Goal: Information Seeking & Learning: Learn about a topic

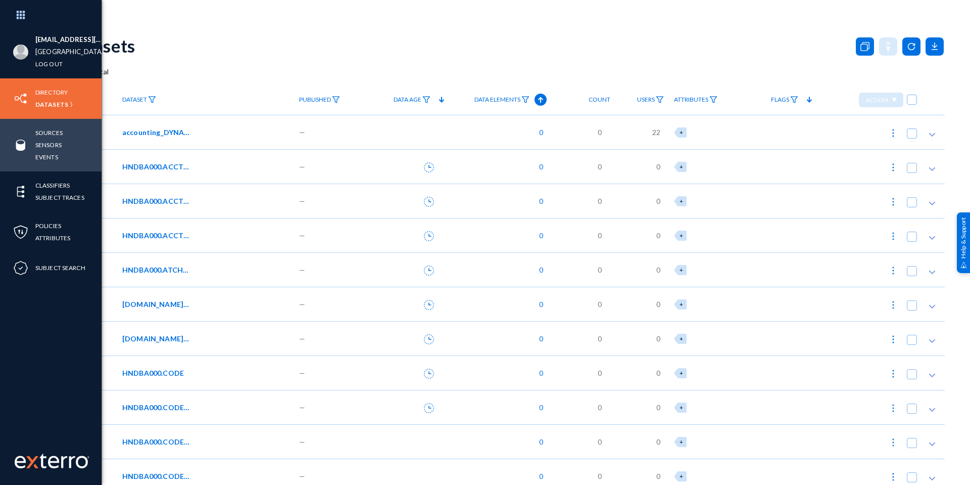
drag, startPoint x: 45, startPoint y: 153, endPoint x: 34, endPoint y: 161, distance: 13.7
click at [45, 153] on link "Events" at bounding box center [46, 157] width 23 height 12
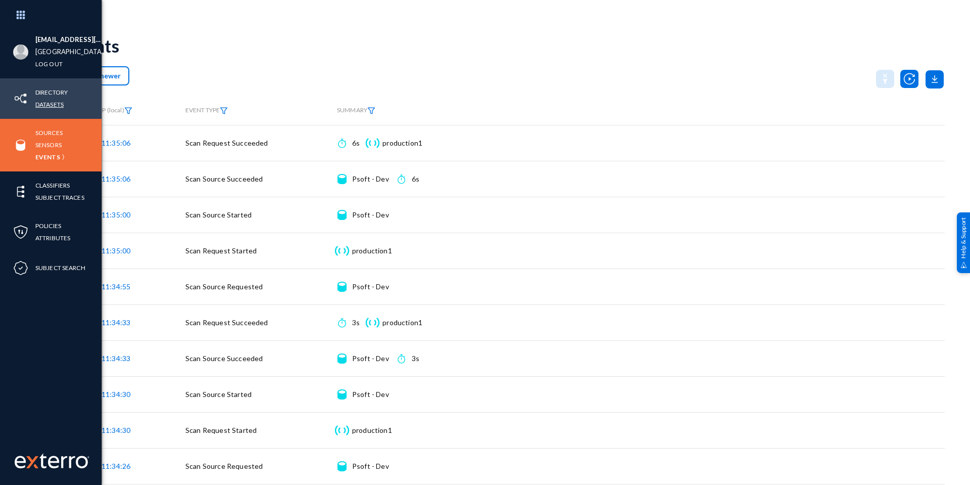
click at [53, 103] on link "Datasets" at bounding box center [49, 105] width 28 height 12
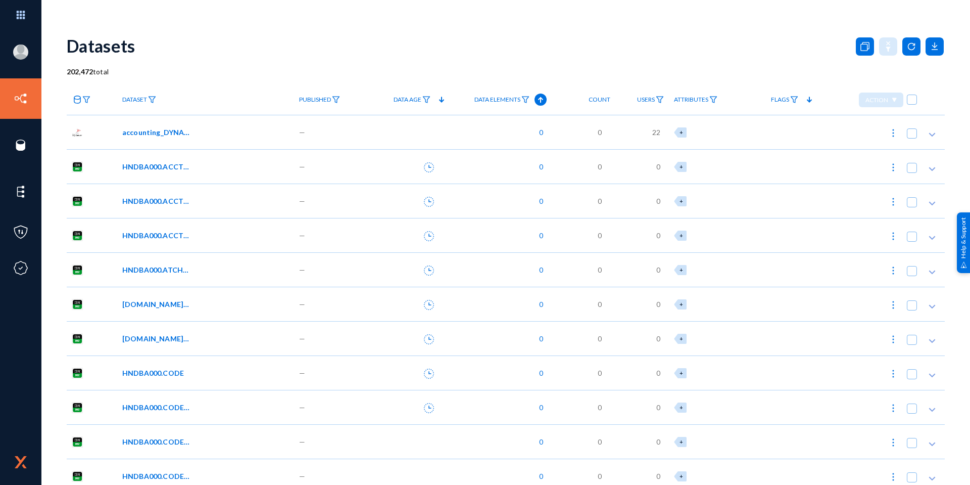
click at [136, 99] on span "Dataset" at bounding box center [134, 99] width 25 height 7
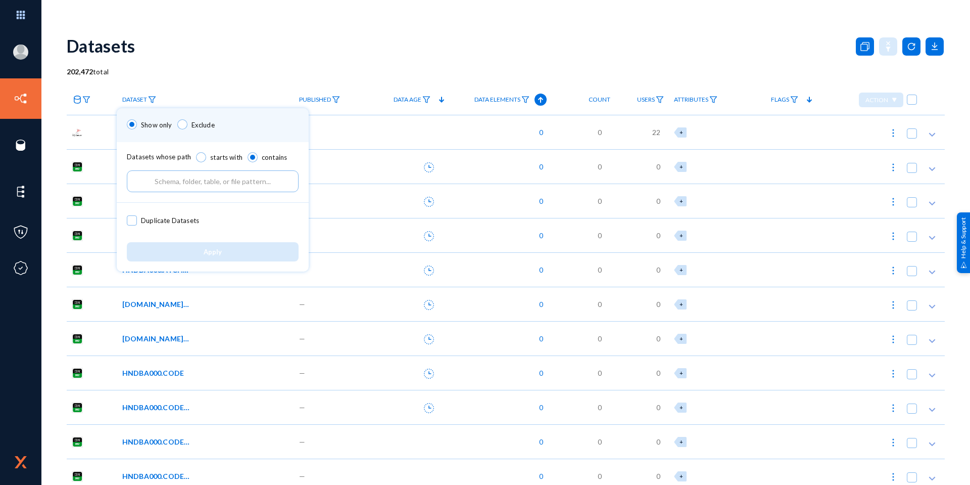
click at [212, 178] on input "text" at bounding box center [213, 181] width 172 height 22
paste input "SYSADM.BMC_ISE_PLANTAB"
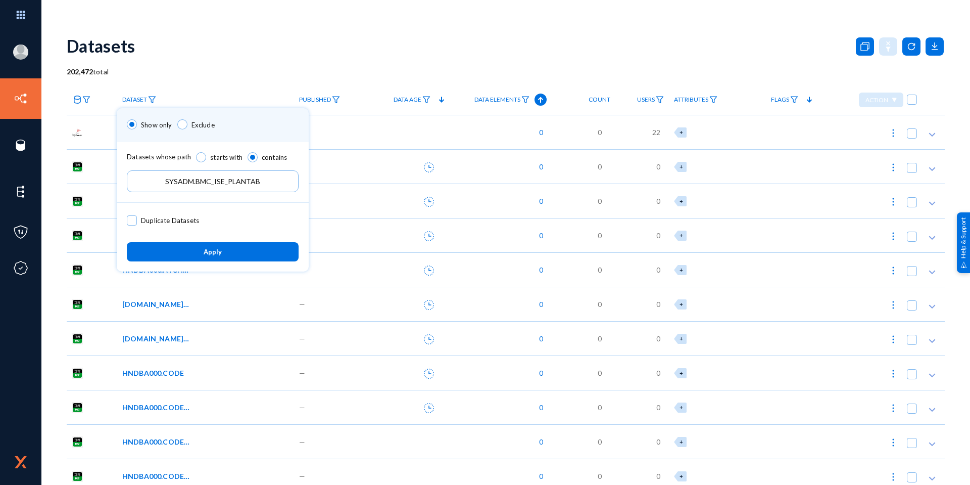
type input "SYSADM.BMC_ISE_PLANTAB"
click at [206, 253] on span "Apply" at bounding box center [213, 252] width 18 height 8
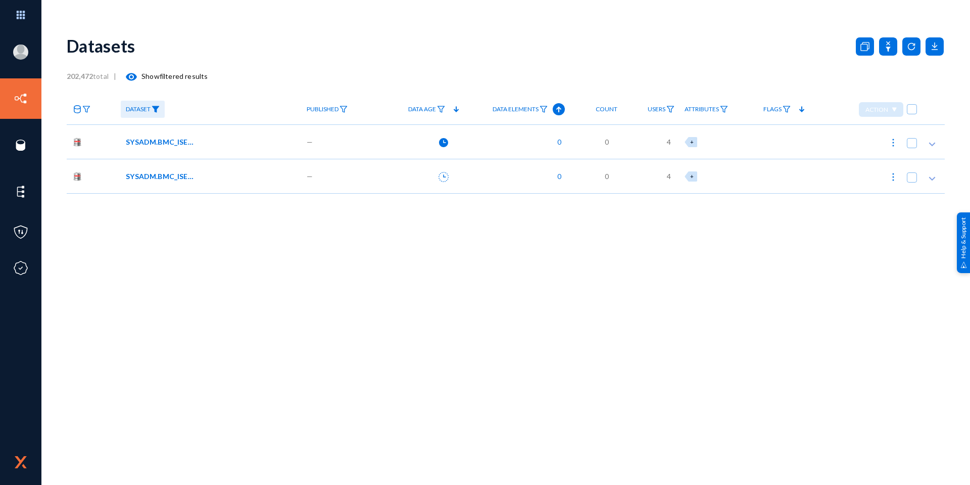
click at [173, 142] on span "SYSADM.BMC_ISE_PLANTAB" at bounding box center [160, 141] width 68 height 11
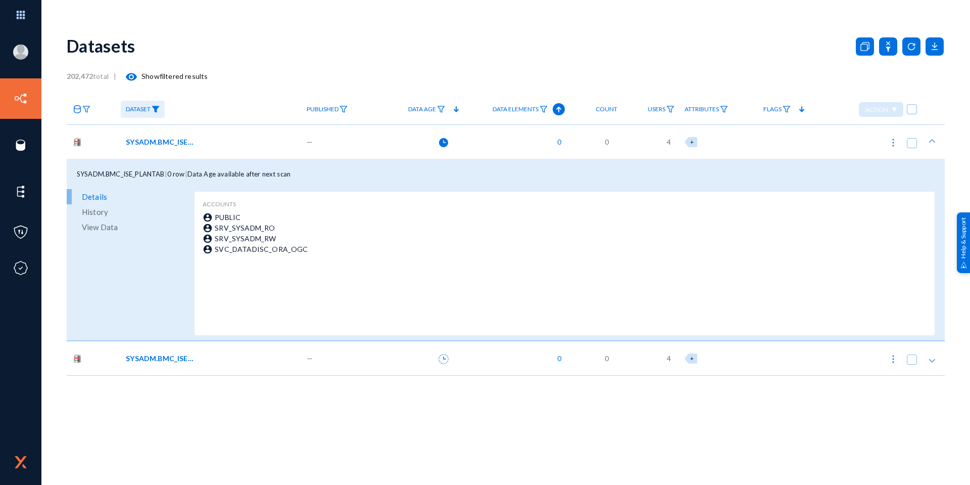
click at [88, 228] on span "View Data" at bounding box center [100, 226] width 36 height 15
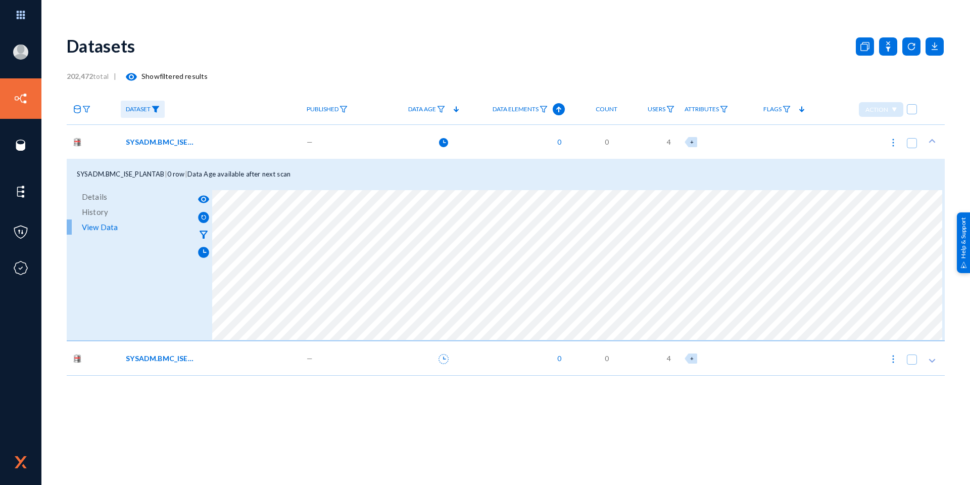
click at [202, 141] on div "SYSADM.BMC_ISE_PLANTAB" at bounding box center [209, 141] width 167 height 11
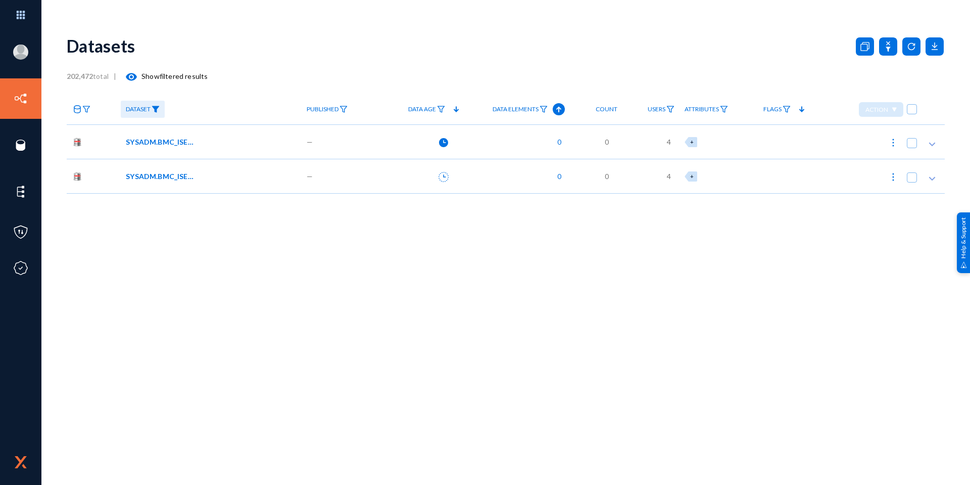
click at [171, 173] on span "SYSADM.BMC_ISE_PLANTAB" at bounding box center [160, 176] width 68 height 11
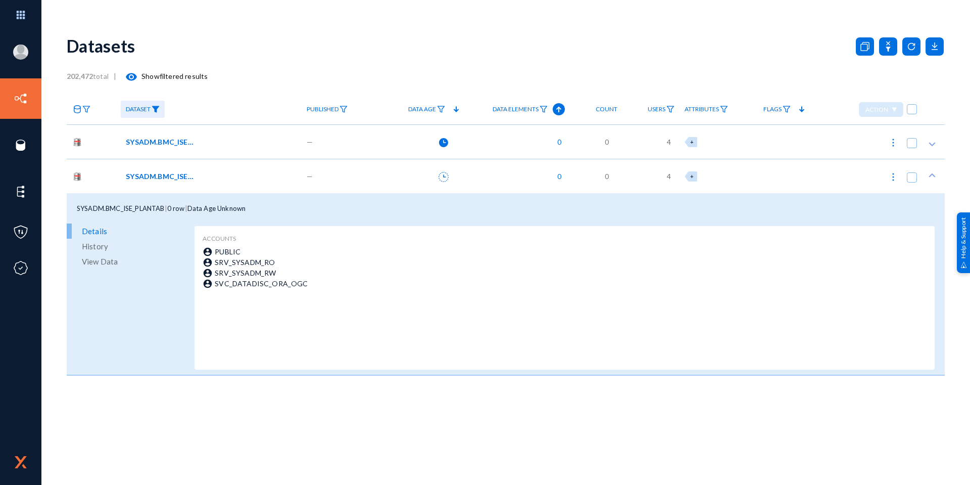
click at [122, 264] on link "View Data" at bounding box center [129, 261] width 125 height 15
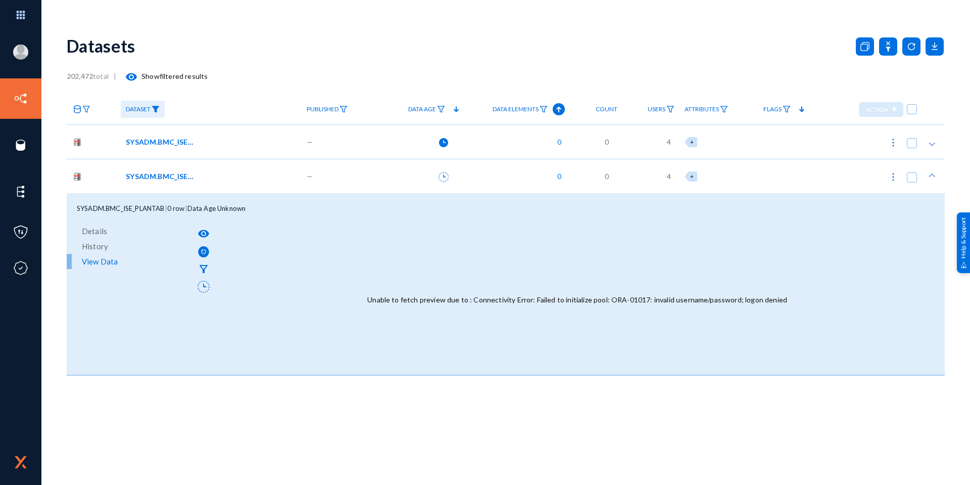
click at [292, 291] on div "Unable to fetch preview due to : Connectivity Error: Failed to initialize pool:…" at bounding box center [577, 299] width 730 height 150
click at [292, 292] on div "Unable to fetch preview due to : Connectivity Error: Failed to initialize pool:…" at bounding box center [577, 299] width 730 height 150
click at [185, 140] on span "SYSADM.BMC_ISE_PLANTAB" at bounding box center [160, 141] width 68 height 11
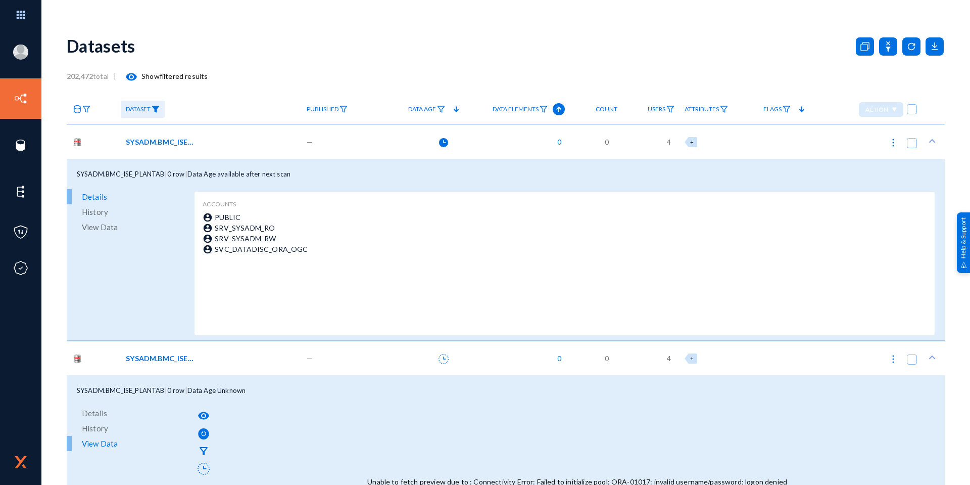
click at [121, 225] on link "View Data" at bounding box center [129, 226] width 125 height 15
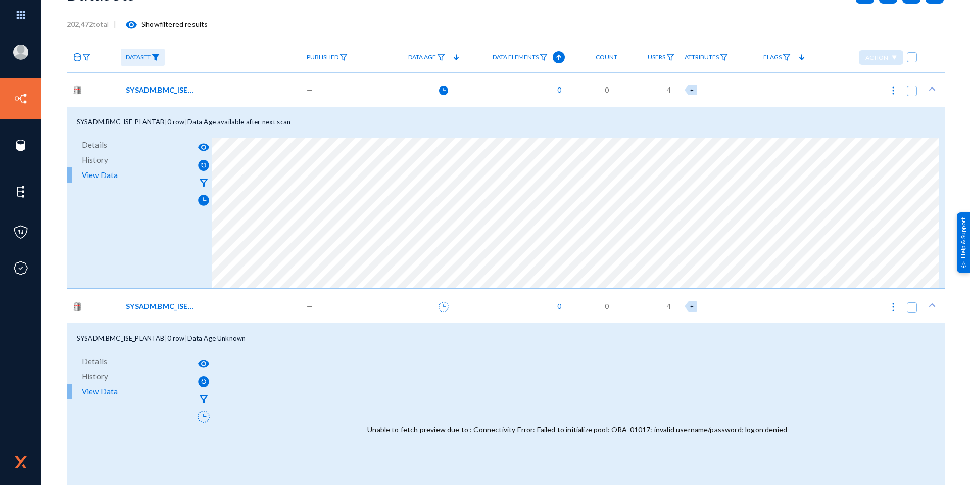
scroll to position [73, 0]
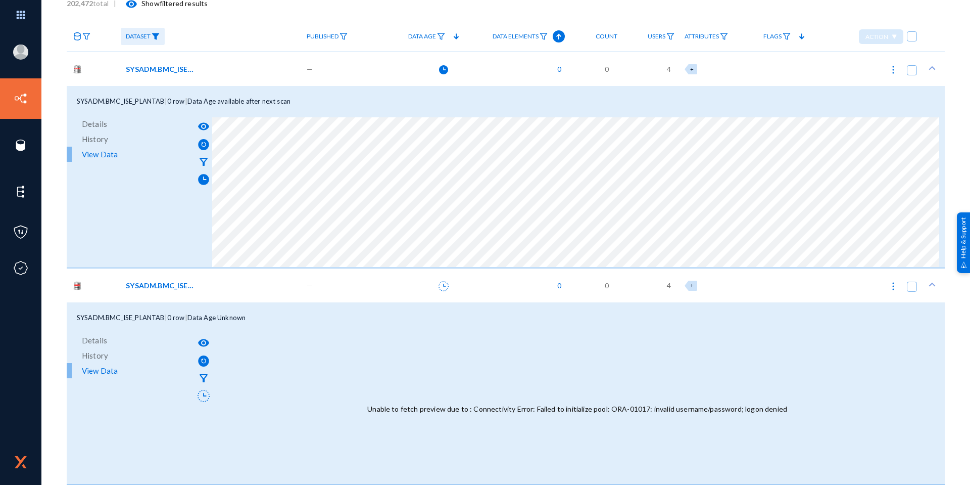
click at [185, 286] on span "SYSADM.BMC_ISE_PLANTAB" at bounding box center [160, 285] width 68 height 11
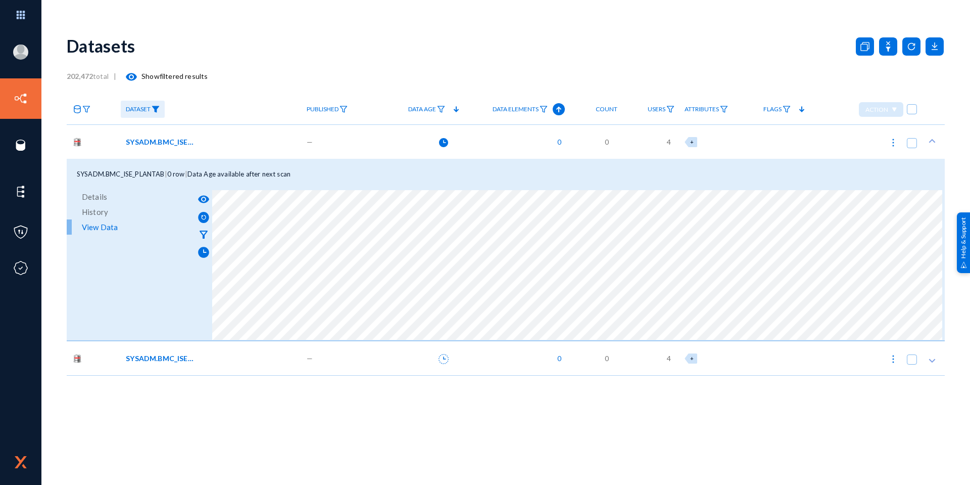
scroll to position [0, 0]
click at [183, 359] on span "SYSADM.BMC_ISE_PLANTAB" at bounding box center [160, 358] width 68 height 11
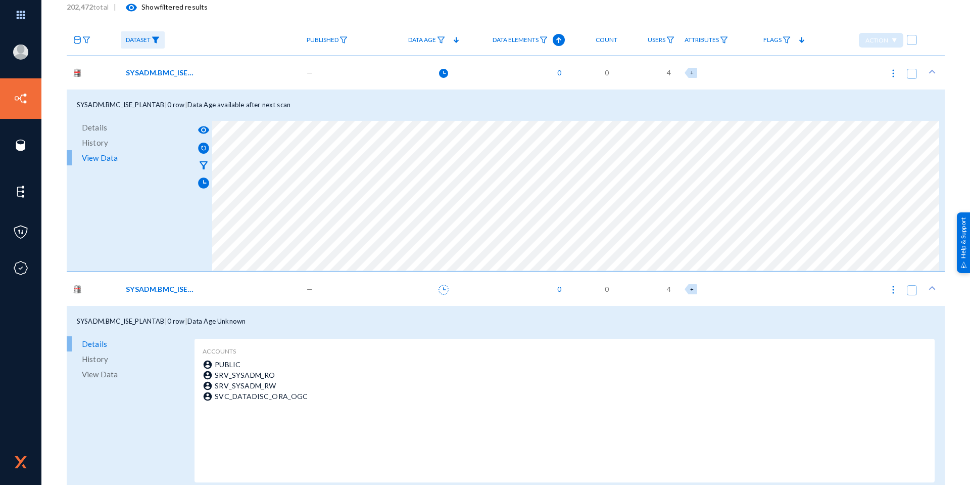
scroll to position [73, 0]
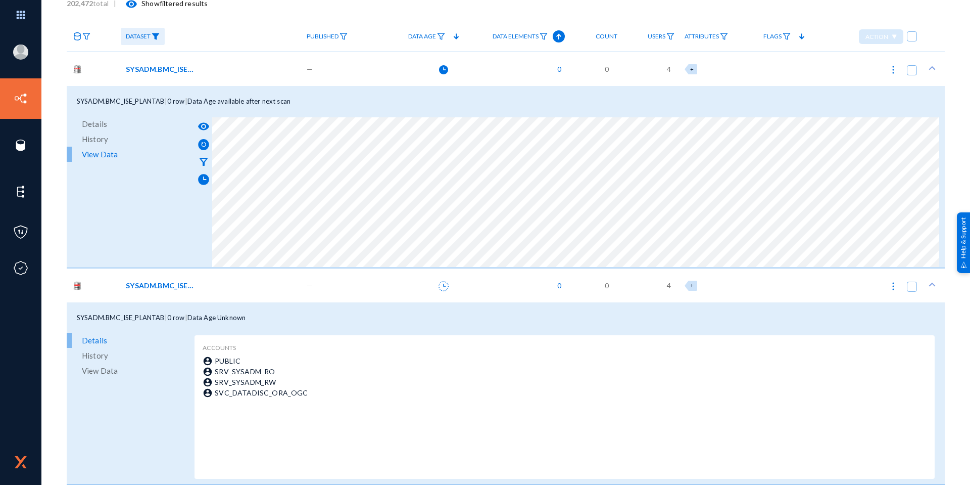
click at [103, 369] on span "View Data" at bounding box center [100, 370] width 36 height 15
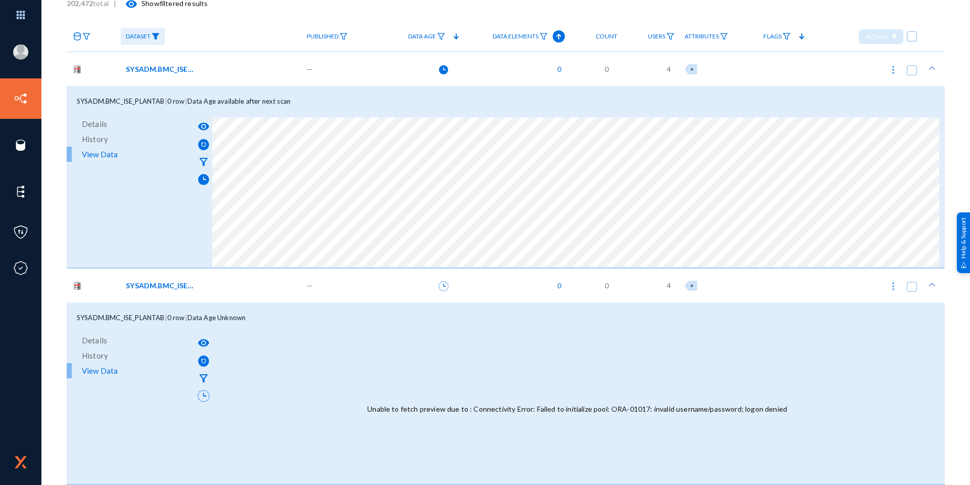
click at [156, 36] on img at bounding box center [156, 36] width 8 height 7
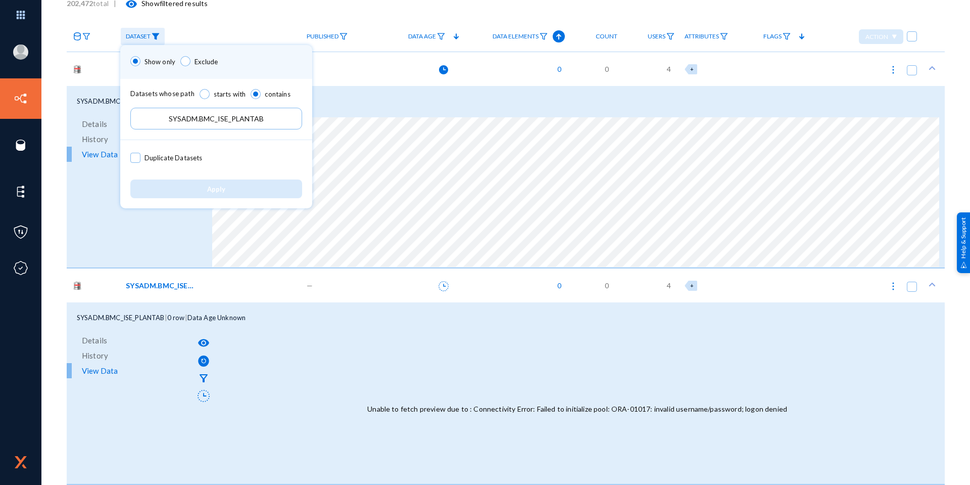
drag, startPoint x: 272, startPoint y: 120, endPoint x: 24, endPoint y: 123, distance: 247.7
click at [24, 123] on div "Show only Exclude Datasets whose path starts with contains SYSADM.BMC_ISE_PLANT…" at bounding box center [485, 242] width 970 height 485
paste input "SYSADM.BMC_ISE_V$SQL"
type input "SYSADM.BMC_ISE_V$SQL"
click at [175, 185] on button "Apply" at bounding box center [216, 188] width 172 height 19
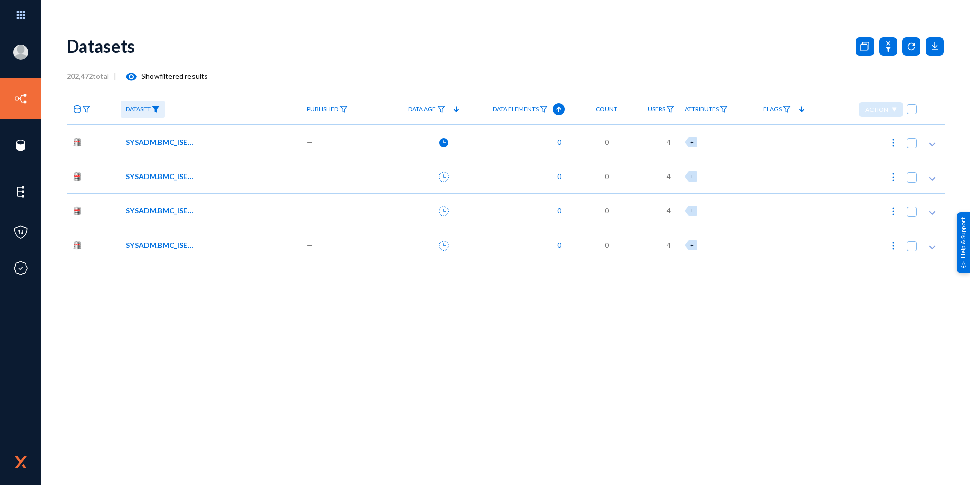
click at [154, 143] on span "SYSADM.BMC_ISE_V$SQL" at bounding box center [160, 141] width 68 height 11
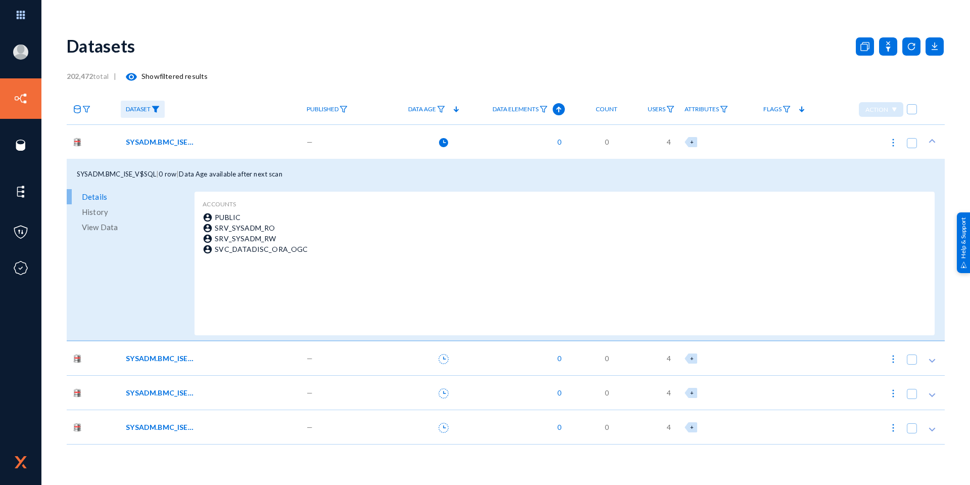
click at [147, 355] on span "SYSADM.BMC_ISE_V$SQLTEXT" at bounding box center [160, 358] width 68 height 11
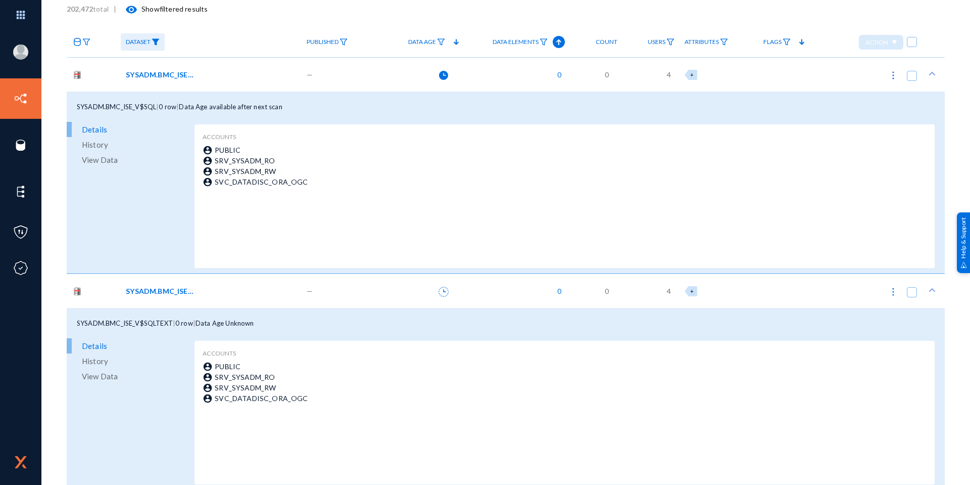
scroll to position [142, 0]
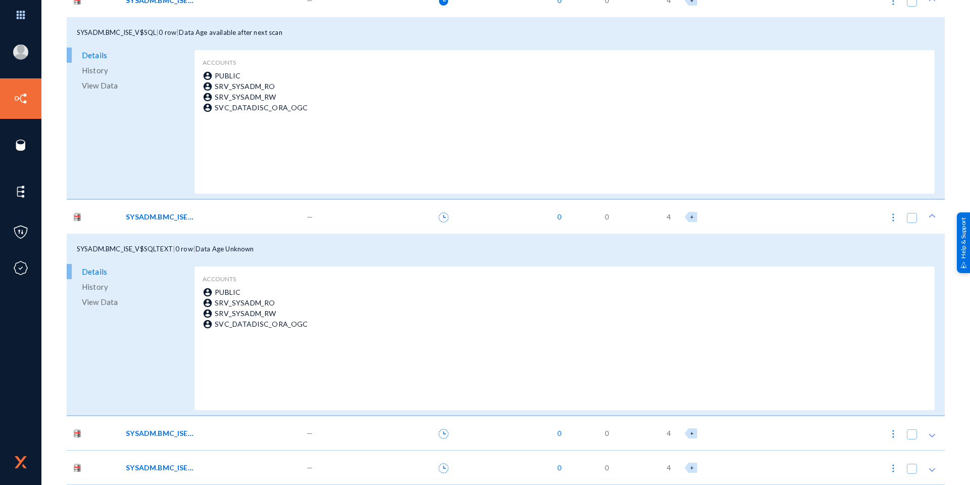
click at [164, 432] on span "SYSADM.BMC_ISE_V$SQL" at bounding box center [160, 433] width 68 height 11
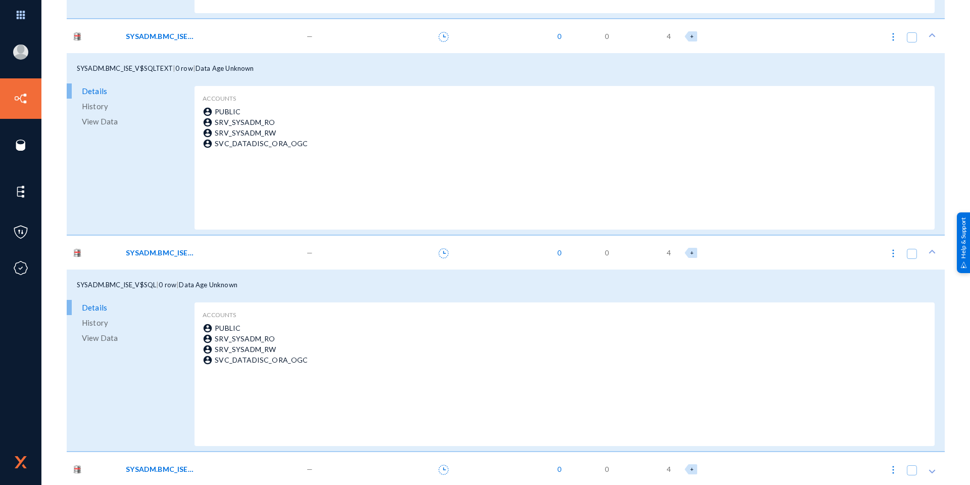
scroll to position [323, 0]
click at [154, 462] on span "SYSADM.BMC_ISE_V$SQLTEXT" at bounding box center [160, 467] width 68 height 11
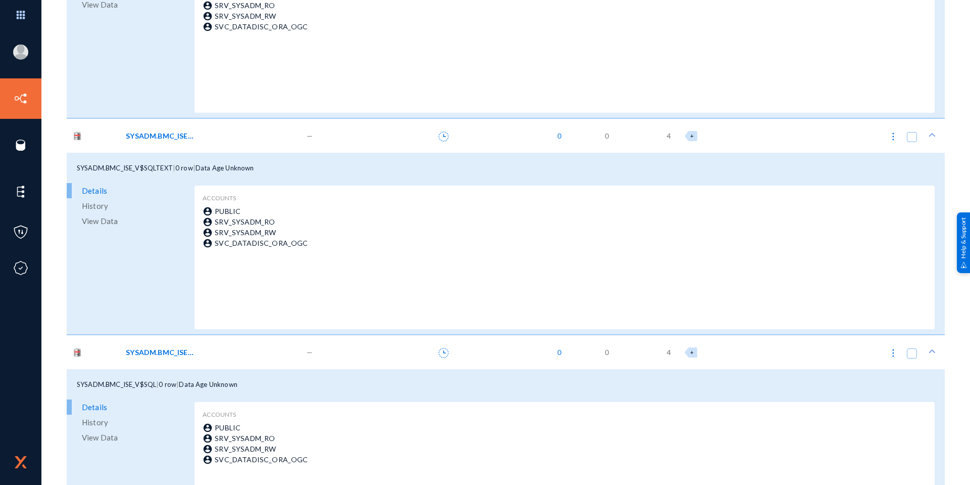
scroll to position [20, 0]
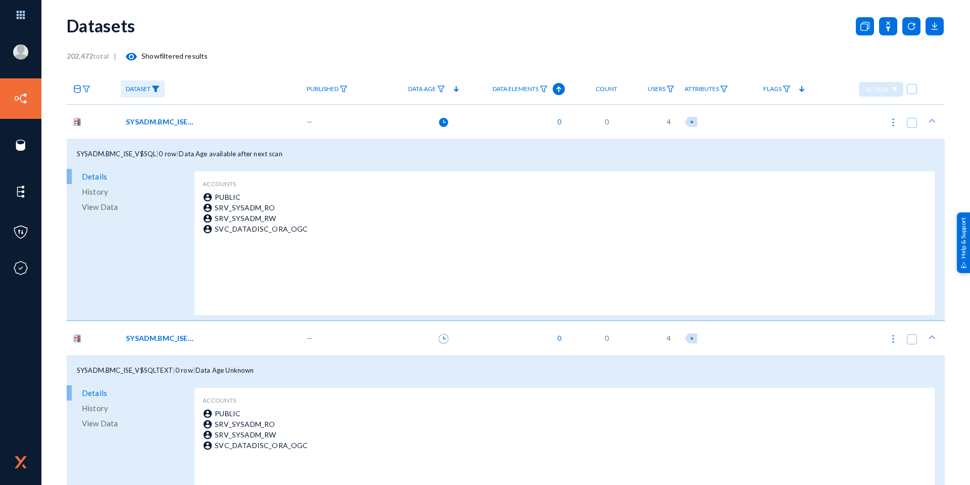
click at [98, 203] on span "View Data" at bounding box center [100, 206] width 36 height 15
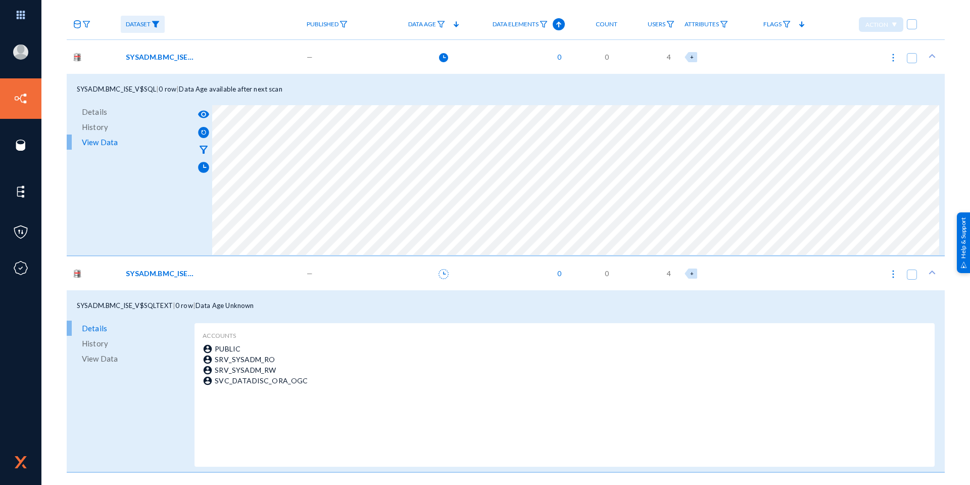
scroll to position [222, 0]
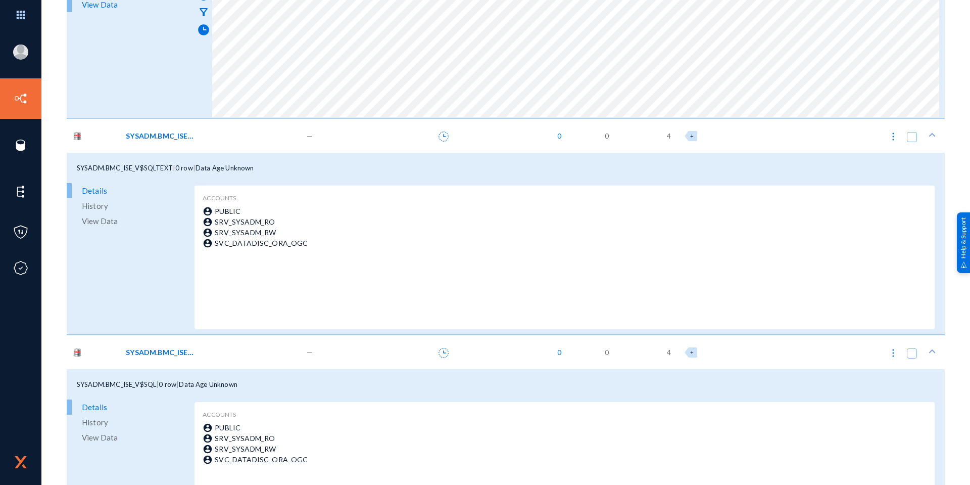
click at [100, 220] on span "View Data" at bounding box center [100, 220] width 36 height 15
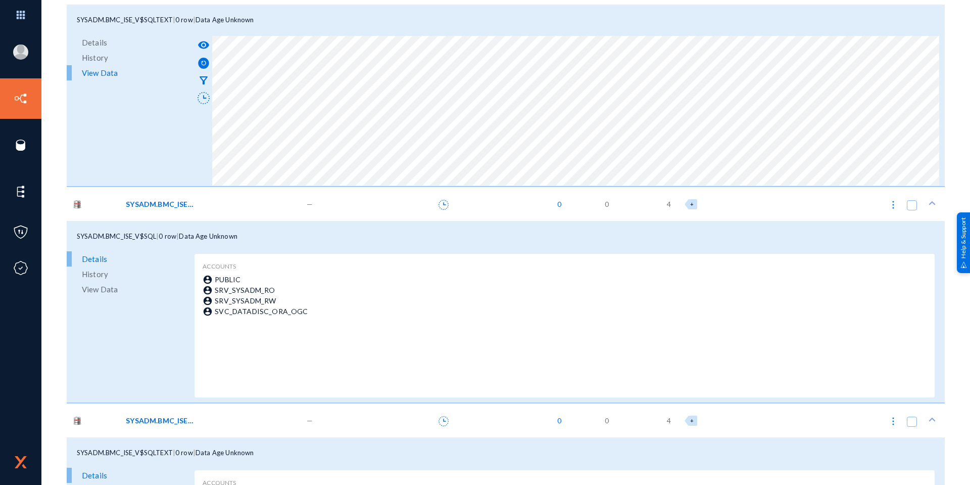
scroll to position [475, 0]
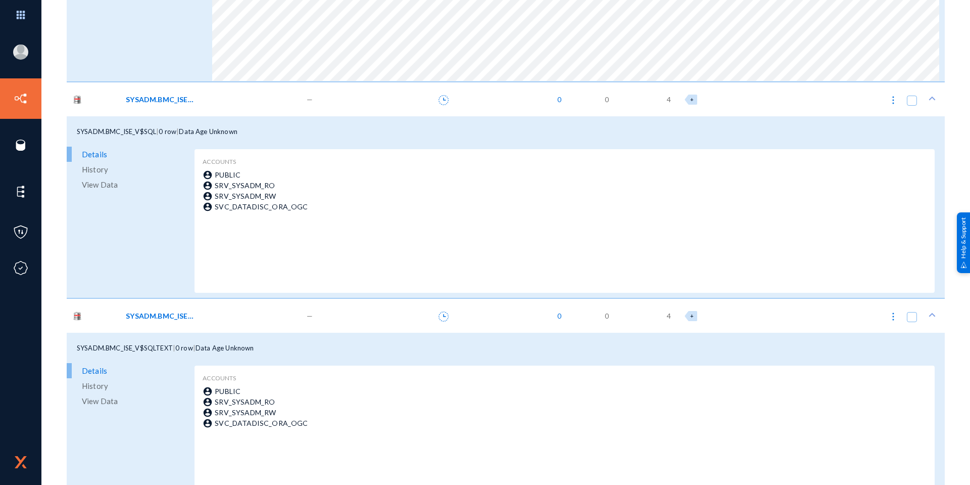
click at [107, 184] on span "View Data" at bounding box center [100, 184] width 36 height 15
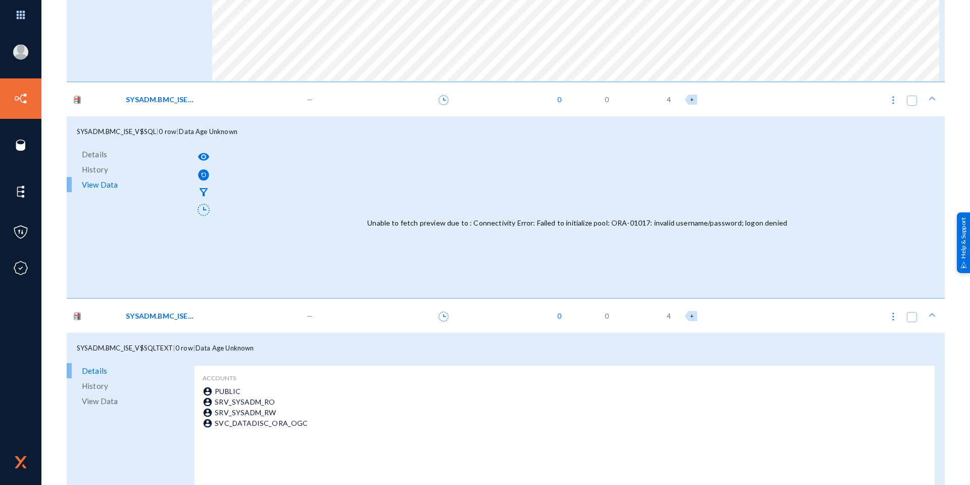
click at [109, 401] on span "View Data" at bounding box center [100, 400] width 36 height 15
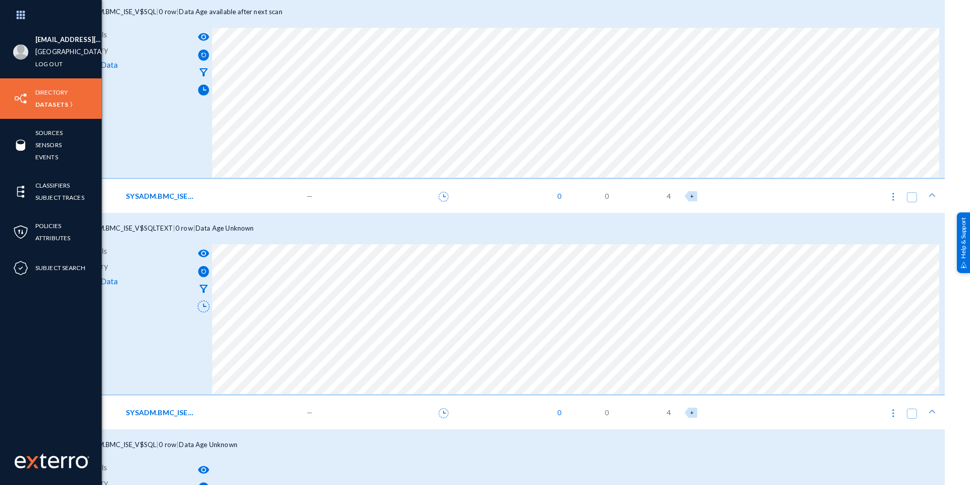
scroll to position [101, 0]
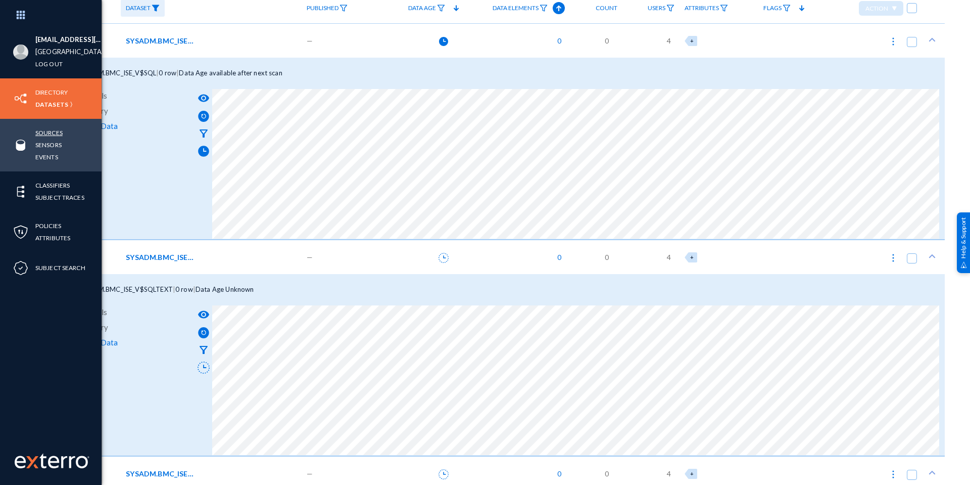
click at [55, 133] on link "Sources" at bounding box center [48, 133] width 27 height 12
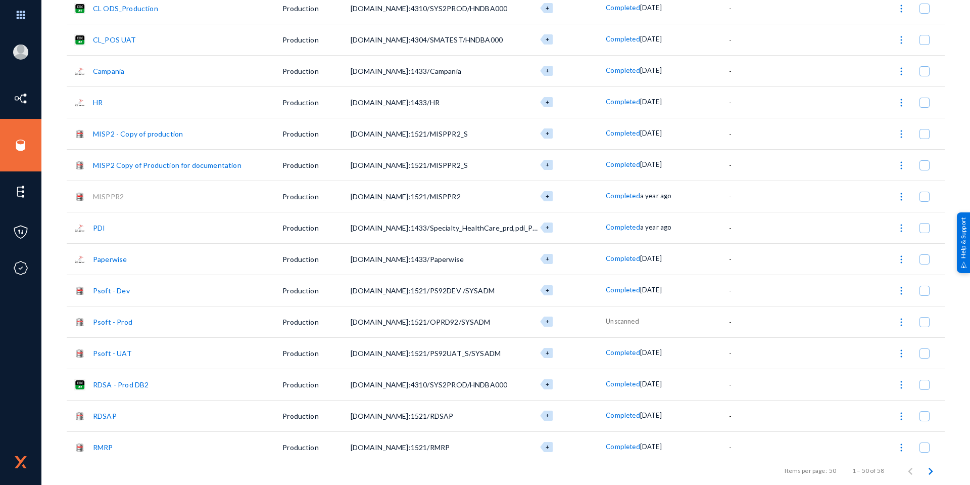
scroll to position [455, 0]
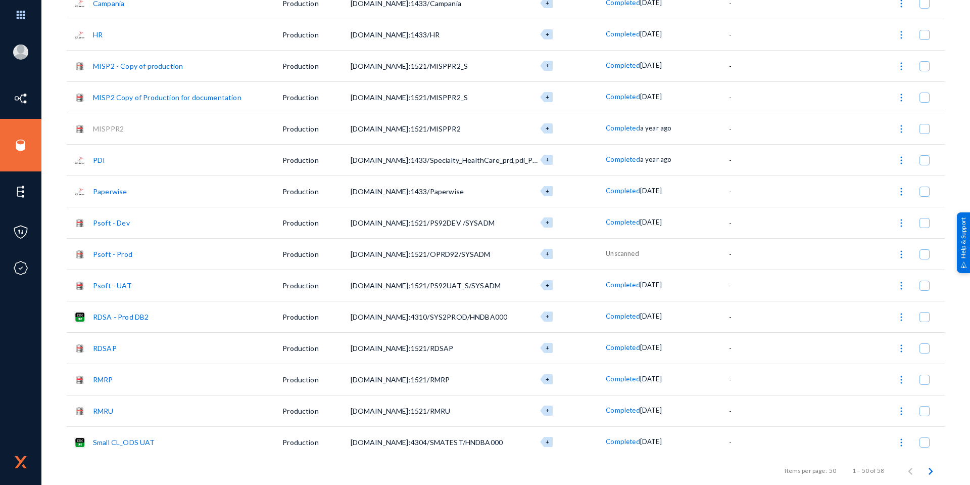
click at [120, 223] on link "Psoft - Dev" at bounding box center [111, 222] width 37 height 9
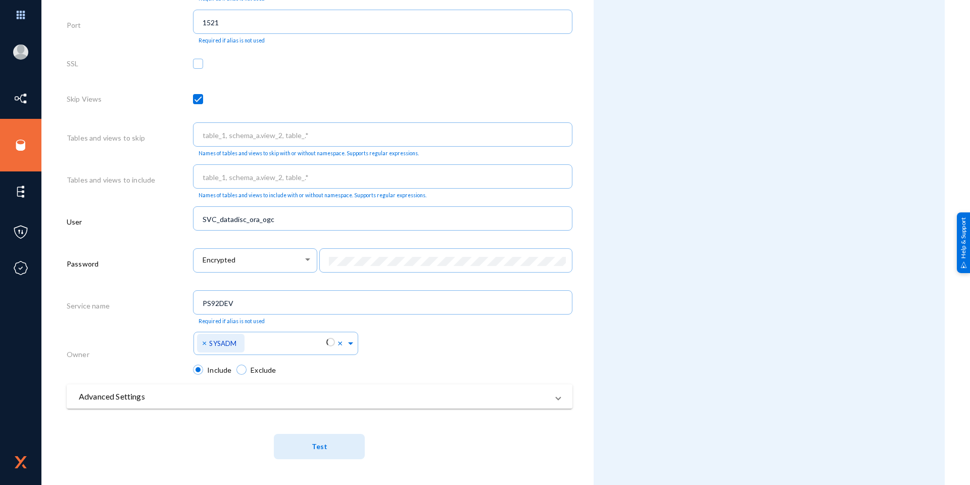
scroll to position [402, 0]
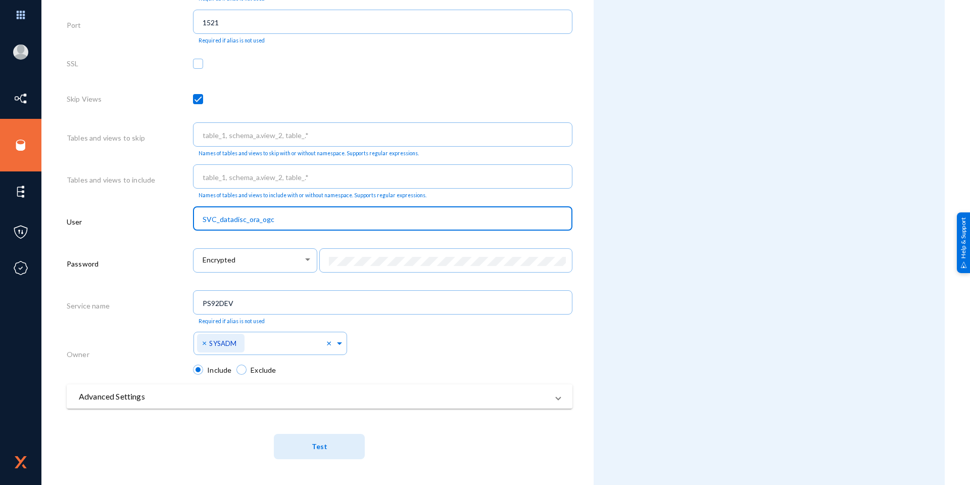
drag, startPoint x: 273, startPoint y: 222, endPoint x: 197, endPoint y: 223, distance: 76.3
click at [197, 223] on div "SVC_datadisc_ora_ogc" at bounding box center [383, 217] width 380 height 26
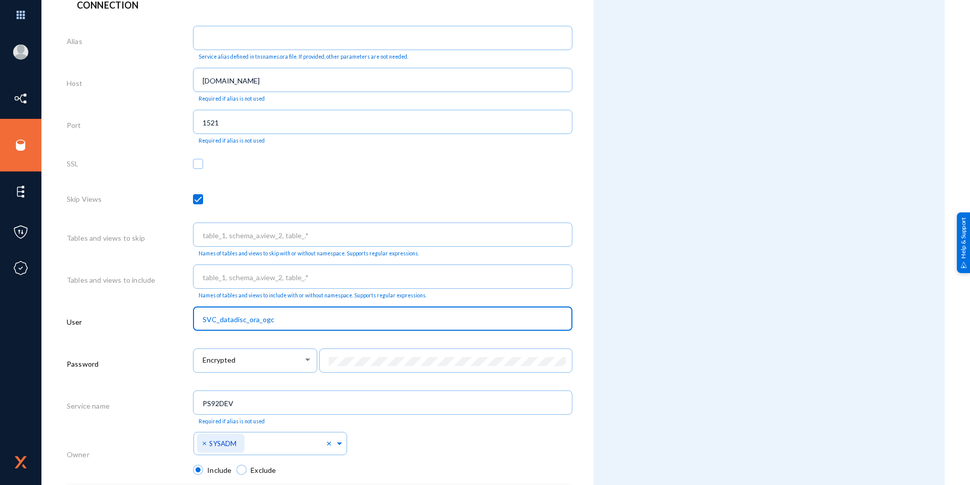
scroll to position [301, 0]
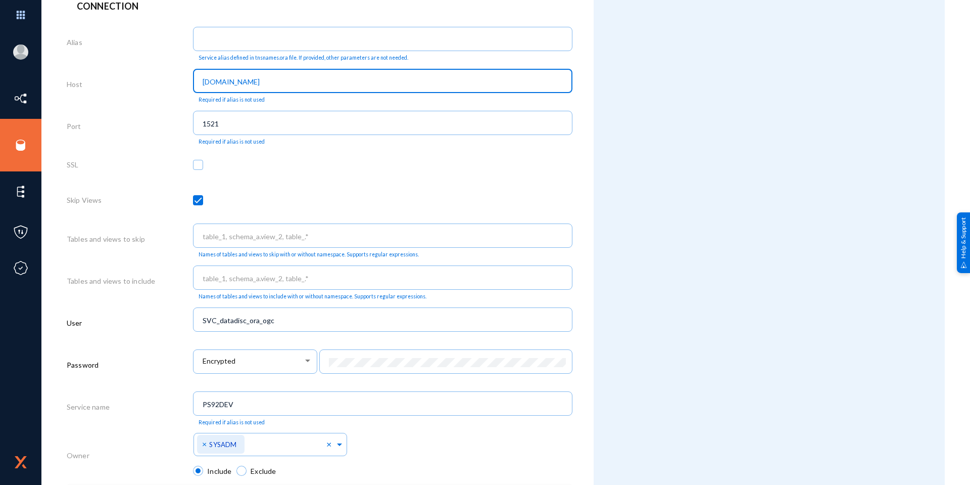
drag, startPoint x: 285, startPoint y: 84, endPoint x: 85, endPoint y: 84, distance: 199.7
click at [85, 84] on div "Host [DOMAIN_NAME] Required if alias is not used" at bounding box center [320, 86] width 506 height 42
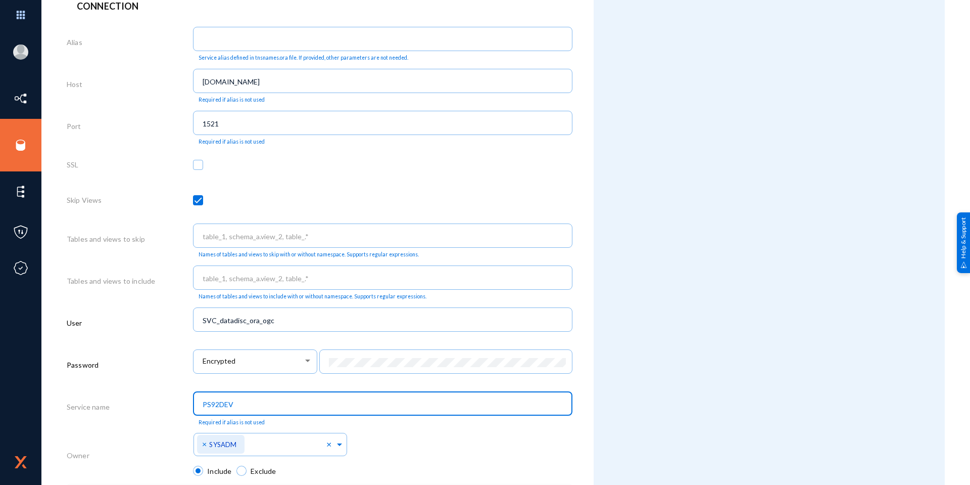
drag, startPoint x: 242, startPoint y: 407, endPoint x: 177, endPoint y: 408, distance: 64.2
click at [177, 408] on div "Service name PS92DEV Required if alias is not used" at bounding box center [320, 409] width 506 height 42
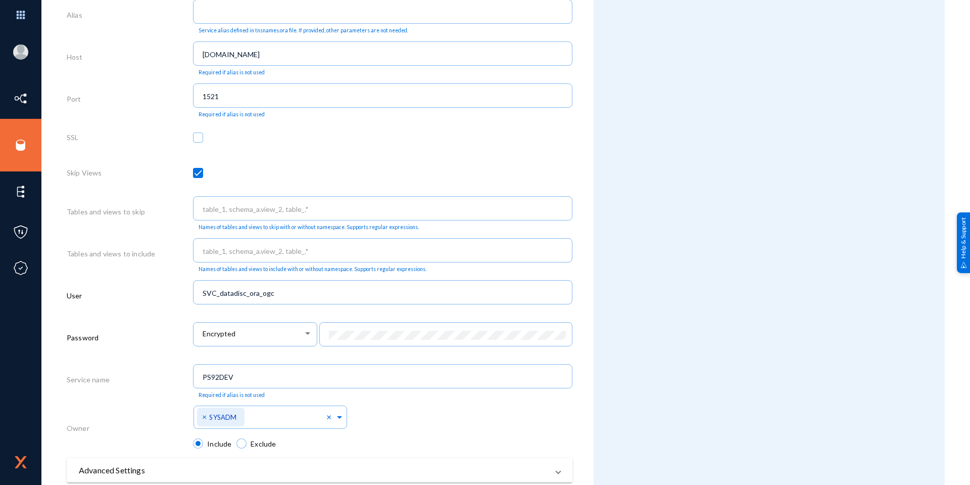
scroll to position [402, 0]
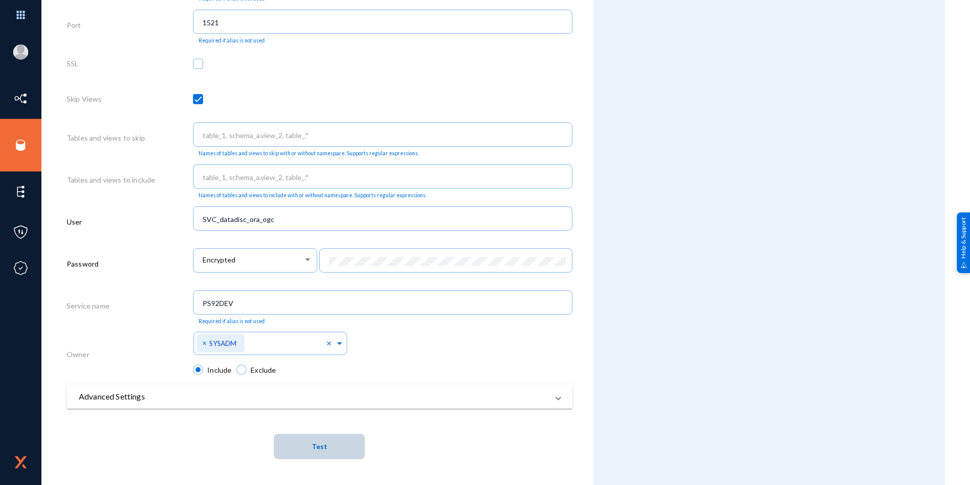
click at [303, 439] on button "Test" at bounding box center [319, 446] width 91 height 25
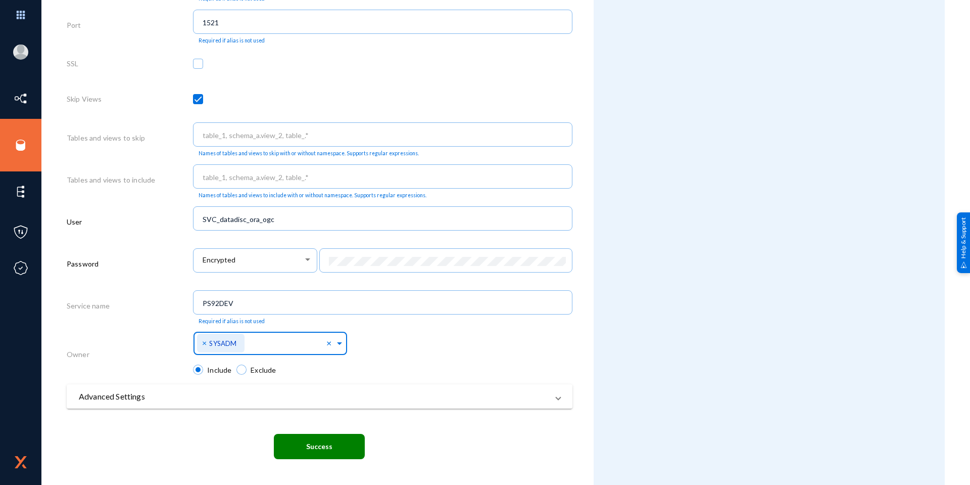
click at [336, 345] on span at bounding box center [339, 342] width 9 height 11
click at [215, 228] on div "ALL" at bounding box center [270, 223] width 155 height 21
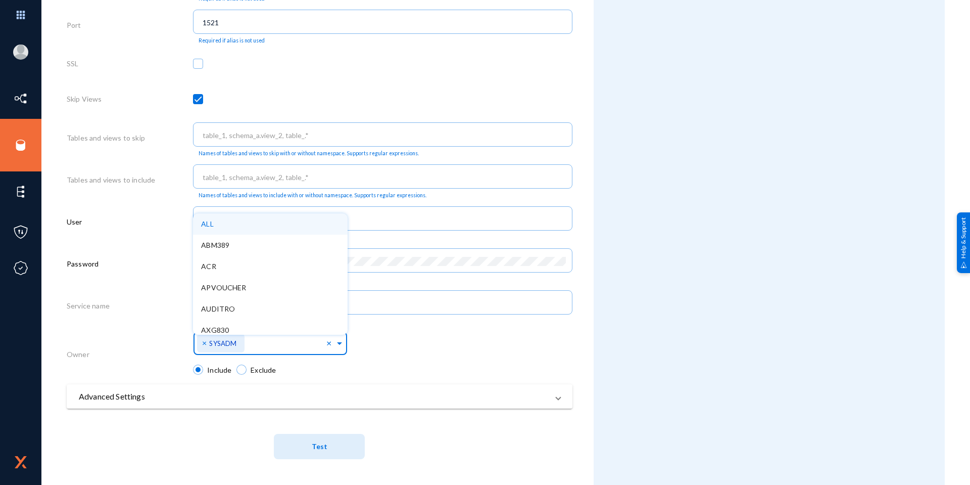
click at [213, 226] on div "ALL" at bounding box center [270, 223] width 155 height 21
click at [211, 223] on span "ALL" at bounding box center [207, 223] width 12 height 9
click at [204, 346] on span "×" at bounding box center [205, 343] width 7 height 10
click at [374, 339] on div "Select Namespace ALL ABM389 ACR APVOUCHER AUDITRO AXG830 CLF843 CV_SYSBACKUP DB…" at bounding box center [383, 347] width 380 height 36
click at [240, 341] on input "text" at bounding box center [240, 345] width 79 height 10
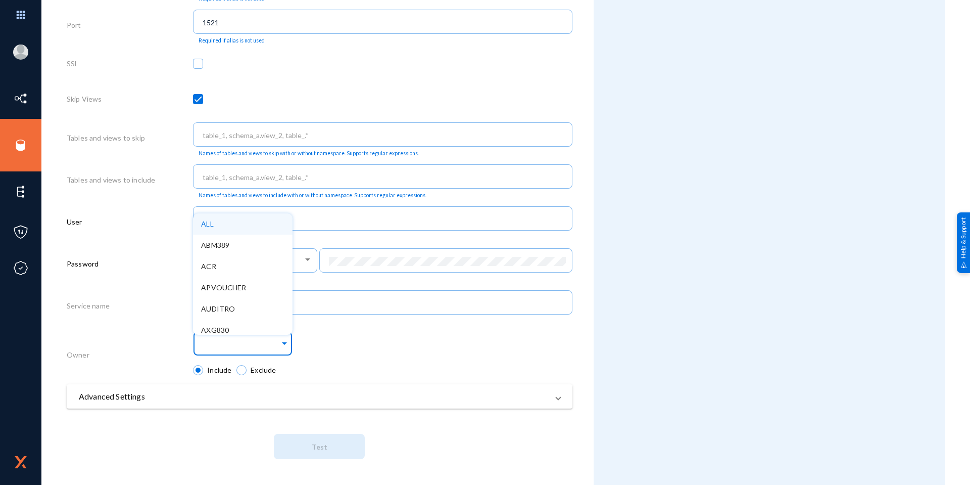
click at [201, 225] on span "ALL" at bounding box center [207, 223] width 12 height 9
click at [307, 448] on button "Test" at bounding box center [319, 446] width 91 height 25
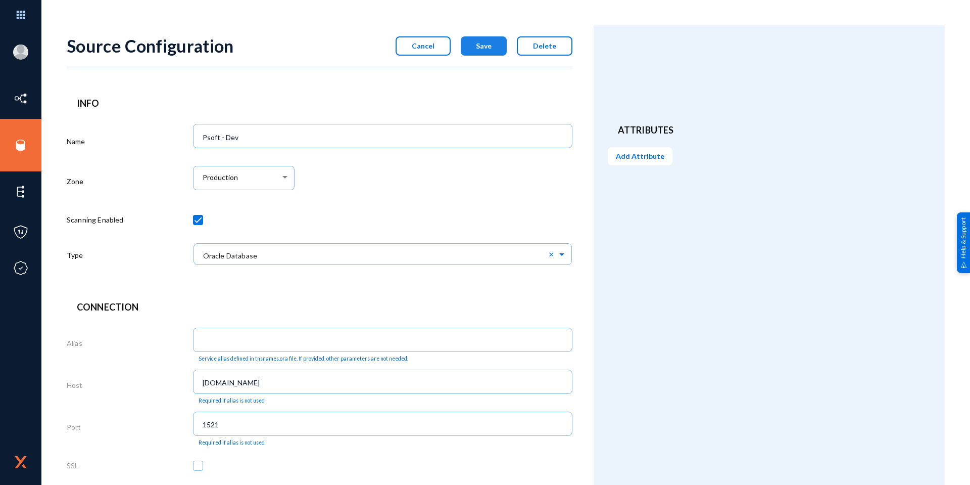
click at [492, 47] on button "Save" at bounding box center [484, 45] width 46 height 19
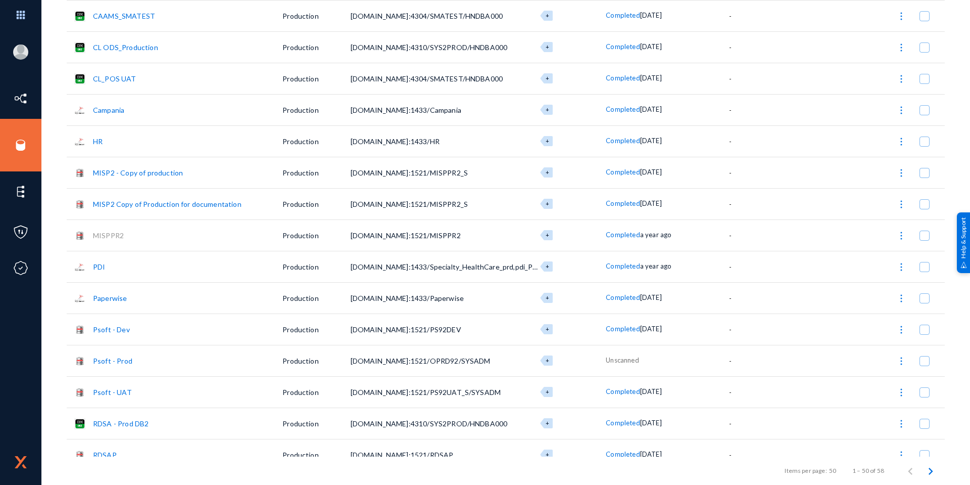
scroll to position [404, 0]
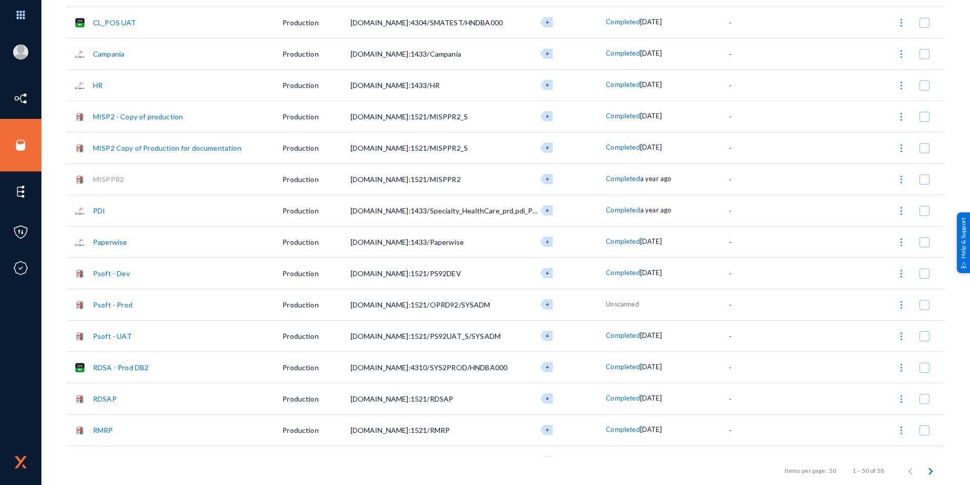
click at [102, 272] on link "Psoft - Dev" at bounding box center [111, 273] width 37 height 9
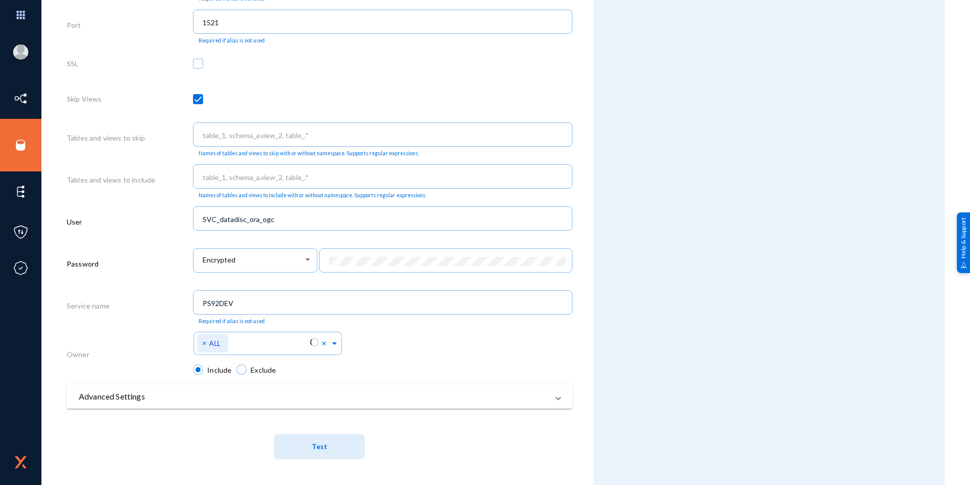
scroll to position [402, 0]
click at [300, 457] on button "Test" at bounding box center [319, 446] width 91 height 25
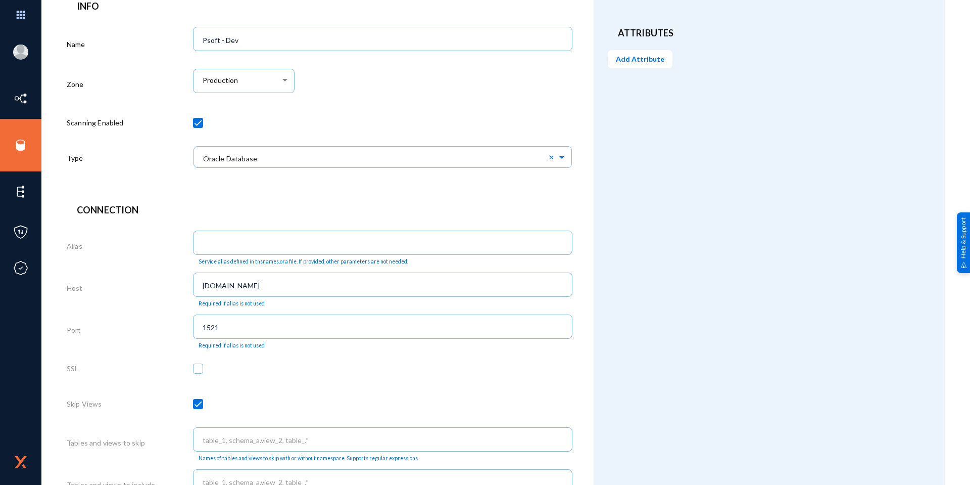
scroll to position [0, 0]
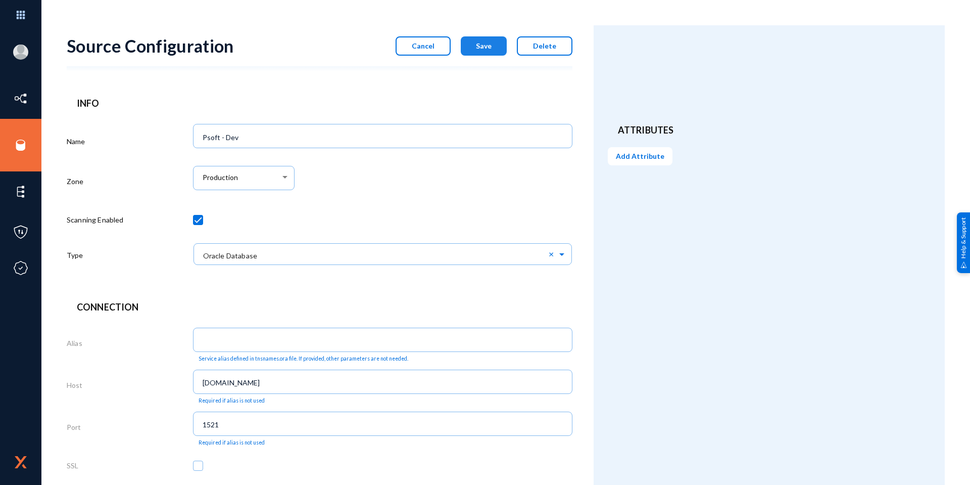
click at [483, 50] on span "Save" at bounding box center [484, 45] width 16 height 9
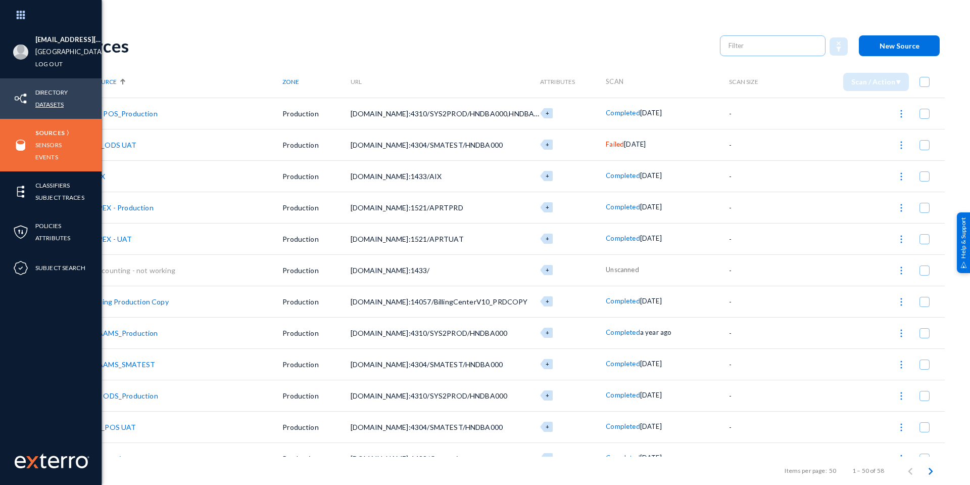
click at [51, 103] on link "Datasets" at bounding box center [49, 105] width 28 height 12
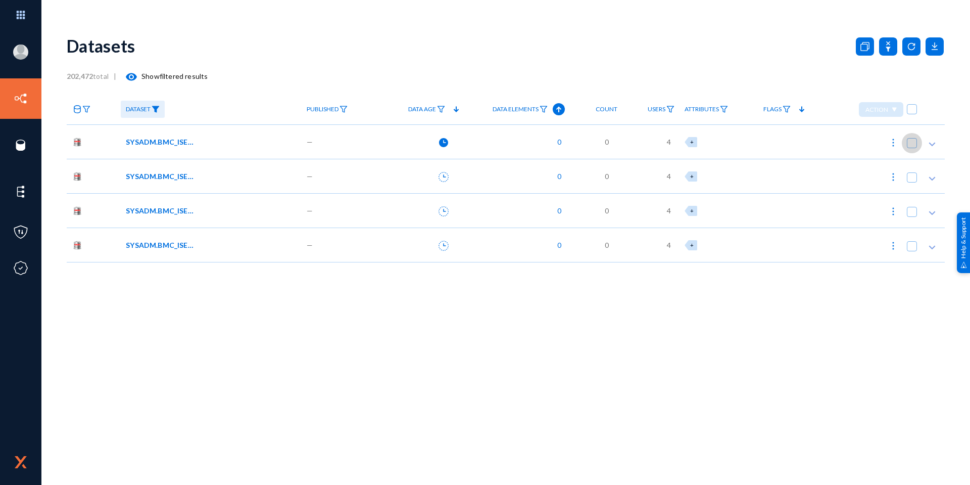
click at [910, 145] on span at bounding box center [912, 143] width 10 height 10
click at [912, 148] on input "checkbox" at bounding box center [912, 148] width 1 height 1
checkbox input "true"
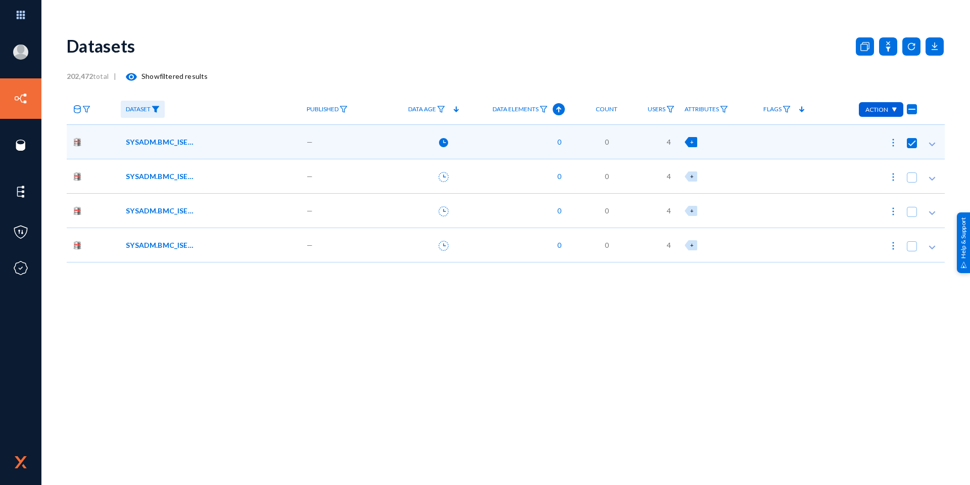
click at [891, 112] on div "Action" at bounding box center [881, 109] width 44 height 15
drag, startPoint x: 914, startPoint y: 146, endPoint x: 937, endPoint y: 142, distance: 23.0
click at [937, 142] on div at bounding box center [485, 242] width 970 height 485
click at [934, 143] on icon at bounding box center [932, 144] width 10 height 10
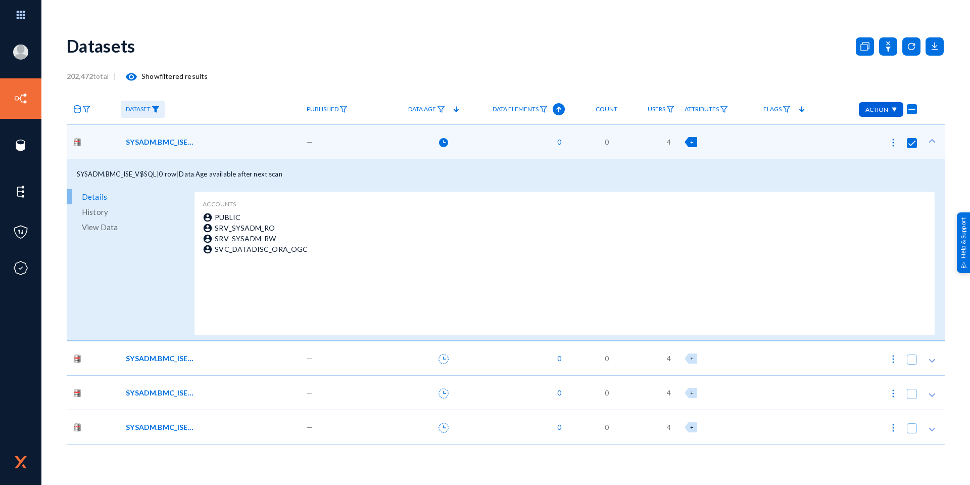
click at [208, 143] on div "SYSADM.BMC_ISE_V$SQL" at bounding box center [209, 141] width 167 height 11
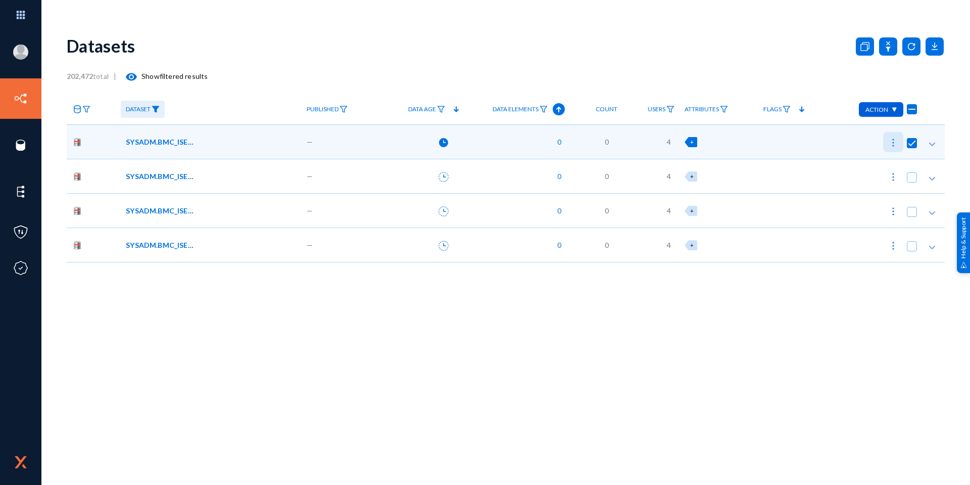
click at [896, 144] on img at bounding box center [894, 142] width 10 height 10
click at [866, 233] on button "Spot Scan" at bounding box center [863, 241] width 80 height 24
click at [911, 178] on span at bounding box center [912, 177] width 10 height 10
click at [912, 182] on input "checkbox" at bounding box center [912, 182] width 1 height 1
checkbox input "true"
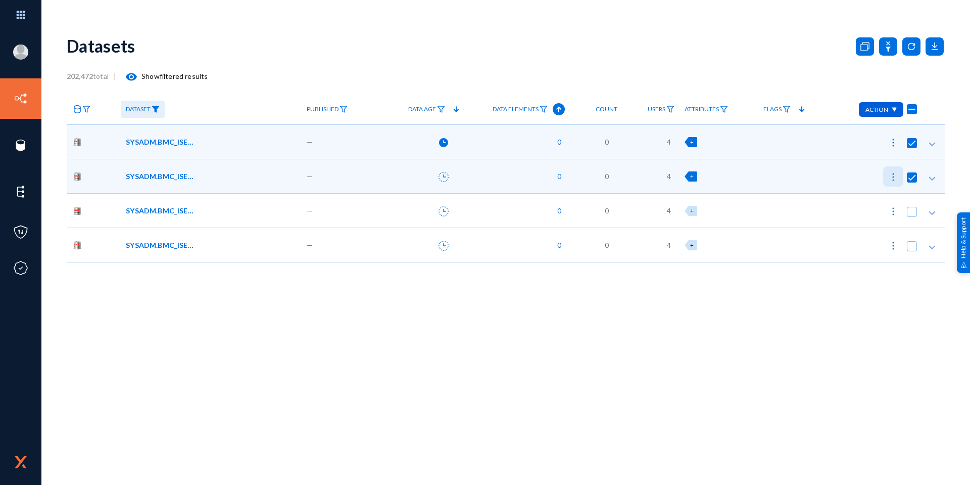
click at [896, 179] on img at bounding box center [894, 177] width 10 height 10
checkbox input "false"
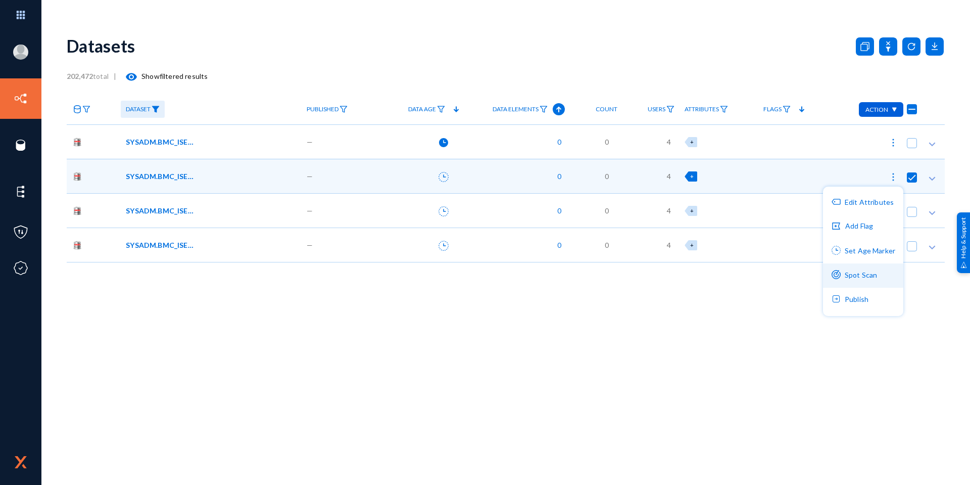
click at [860, 269] on button "Spot Scan" at bounding box center [863, 275] width 80 height 24
click at [892, 215] on img at bounding box center [894, 211] width 10 height 10
checkbox input "false"
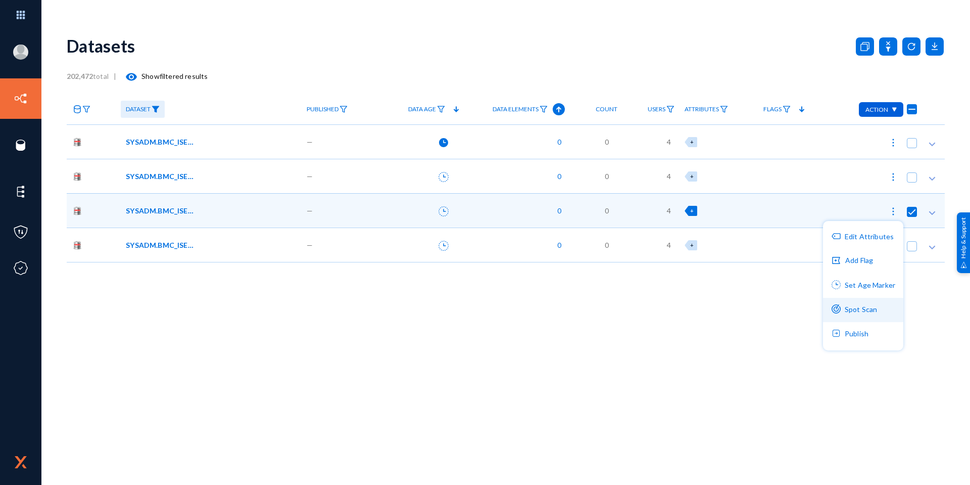
click at [844, 302] on button "Spot Scan" at bounding box center [863, 310] width 80 height 24
click at [891, 245] on img at bounding box center [894, 246] width 10 height 10
checkbox input "false"
checkbox input "true"
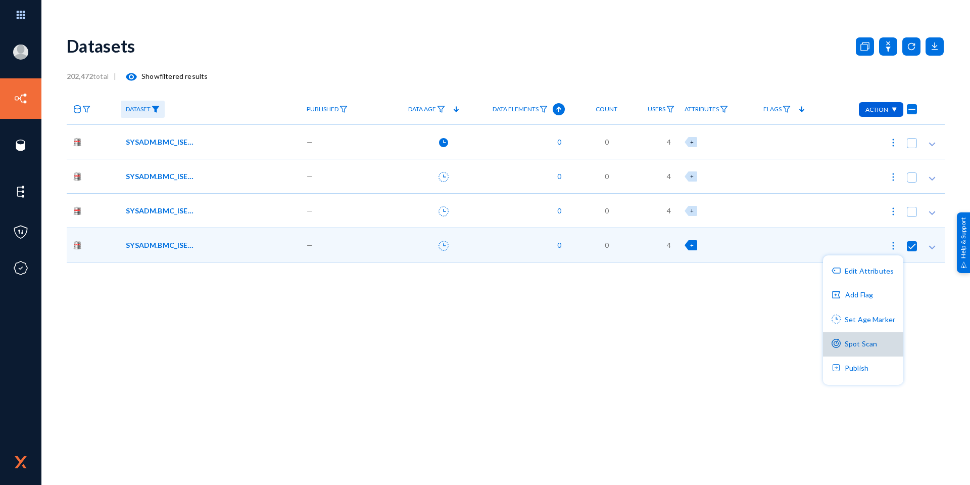
click at [848, 335] on button "Spot Scan" at bounding box center [863, 344] width 80 height 24
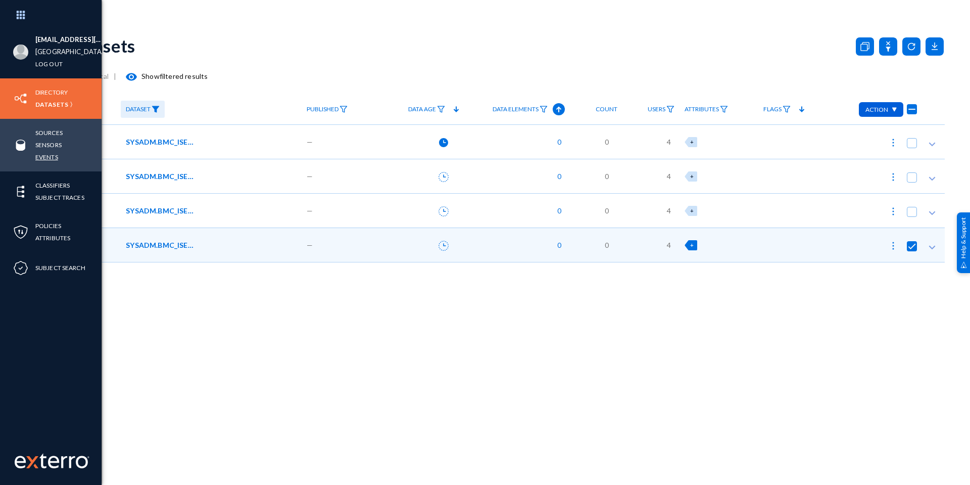
click at [44, 158] on link "Events" at bounding box center [46, 157] width 23 height 12
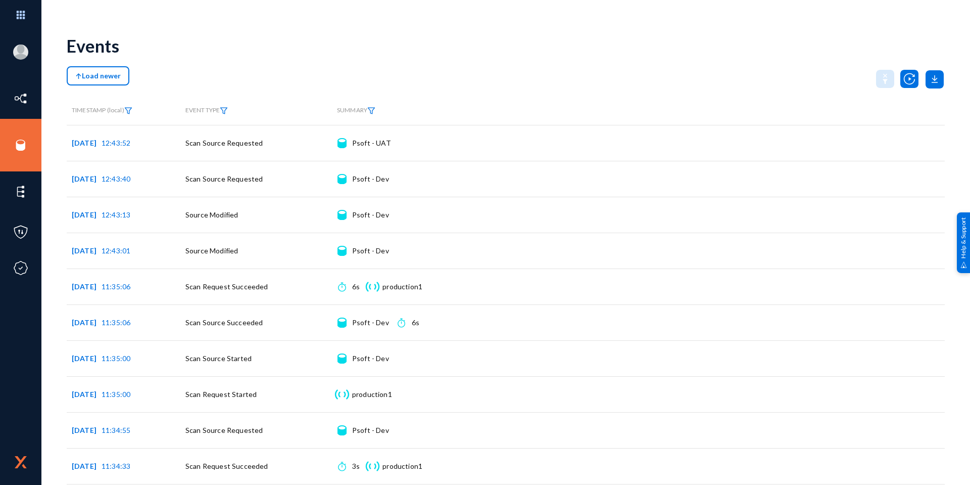
click at [83, 77] on span "Load newer" at bounding box center [97, 75] width 45 height 9
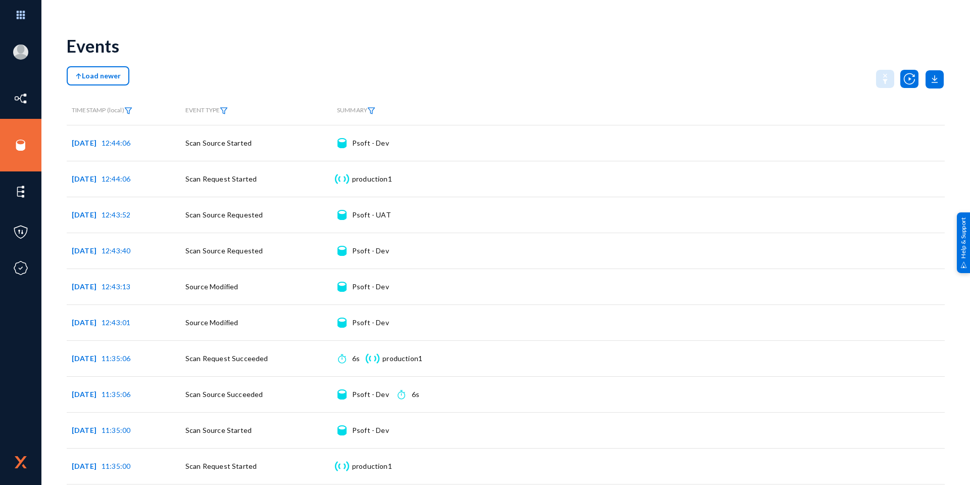
click at [86, 80] on button "Load newer" at bounding box center [98, 75] width 63 height 19
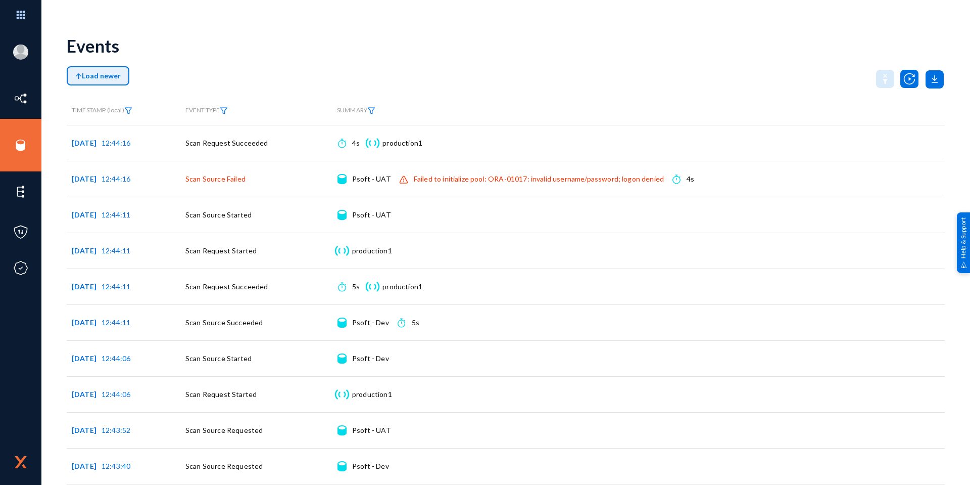
click at [112, 77] on span "Load newer" at bounding box center [97, 75] width 45 height 9
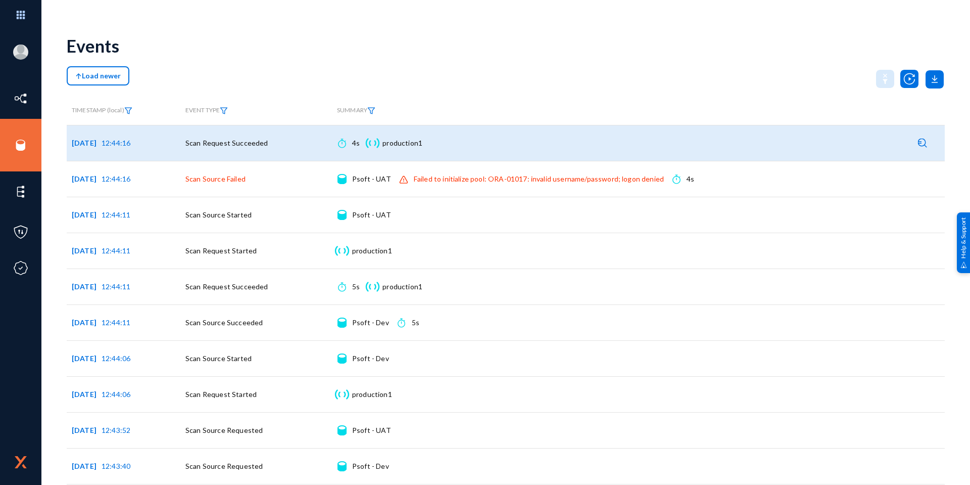
click at [352, 149] on app-log-event-property-duration "Duration 4s" at bounding box center [352, 142] width 30 height 25
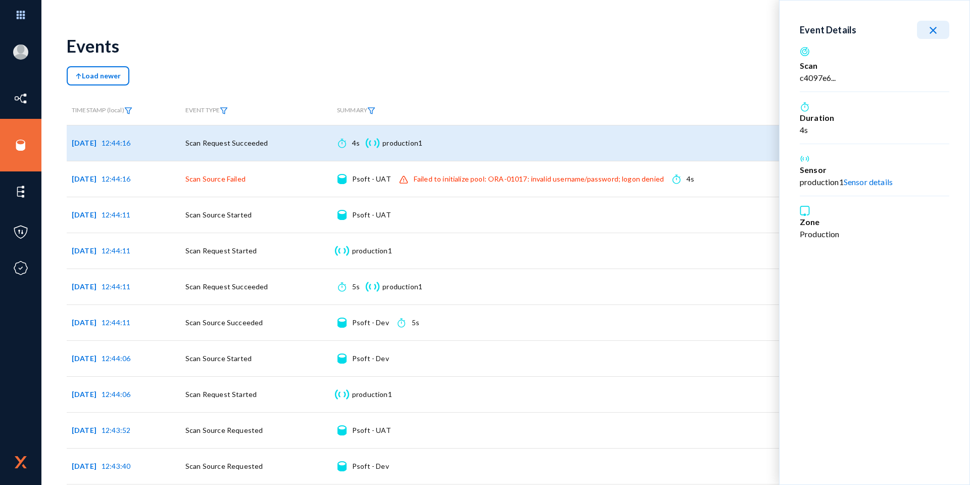
click at [930, 28] on mat-icon "close" at bounding box center [933, 30] width 12 height 12
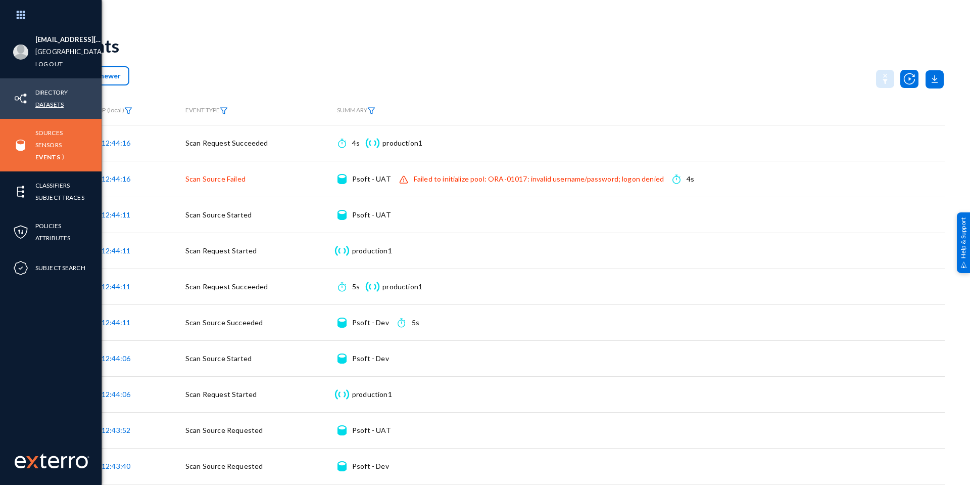
drag, startPoint x: 47, startPoint y: 106, endPoint x: 97, endPoint y: 129, distance: 55.8
click at [47, 105] on link "Datasets" at bounding box center [49, 105] width 28 height 12
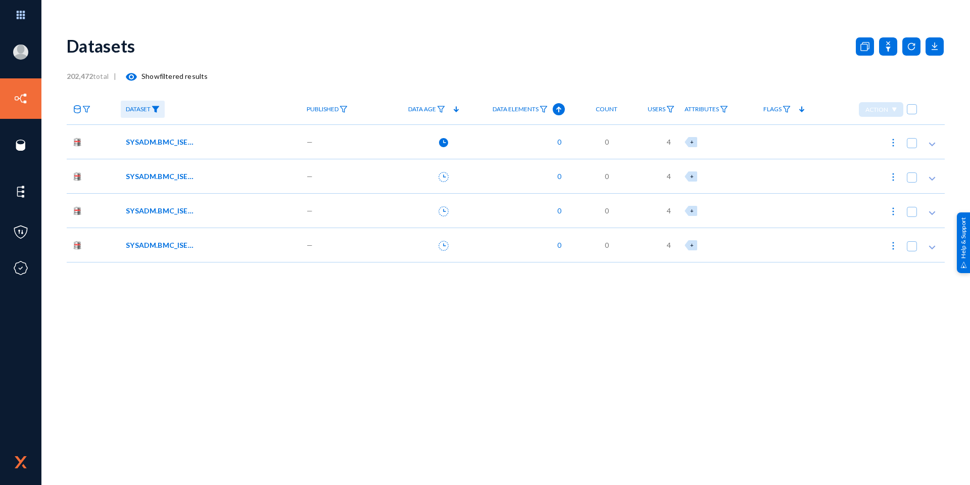
click at [178, 142] on span "SYSADM.BMC_ISE_V$SQL" at bounding box center [160, 141] width 68 height 11
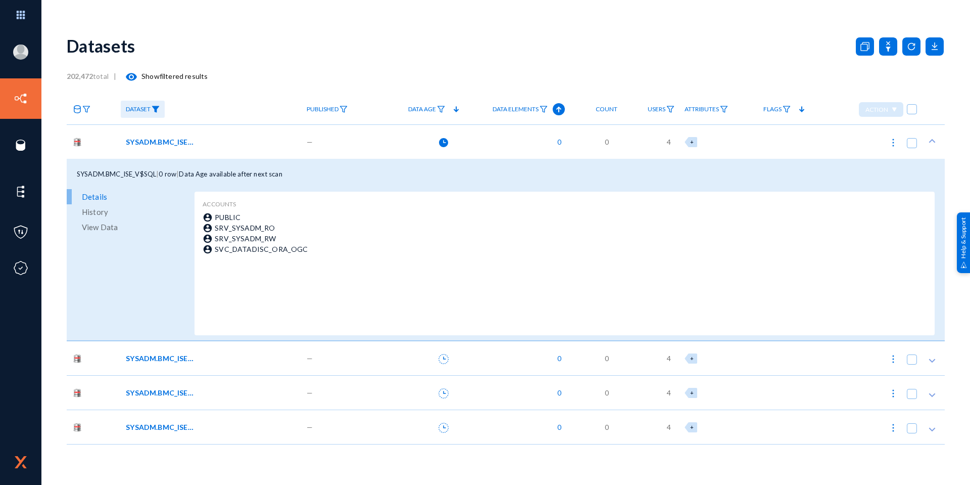
click at [162, 356] on span "SYSADM.BMC_ISE_V$SQLTEXT" at bounding box center [160, 358] width 68 height 11
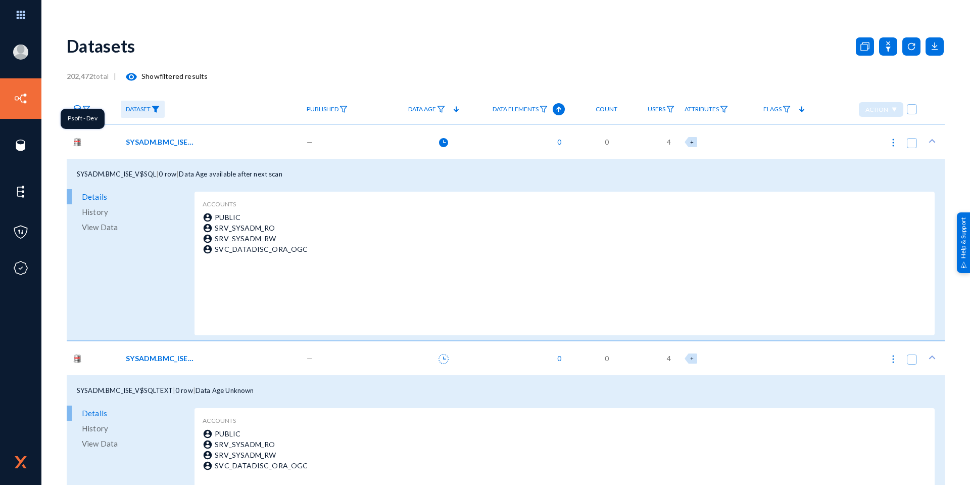
click at [78, 141] on img at bounding box center [77, 141] width 11 height 11
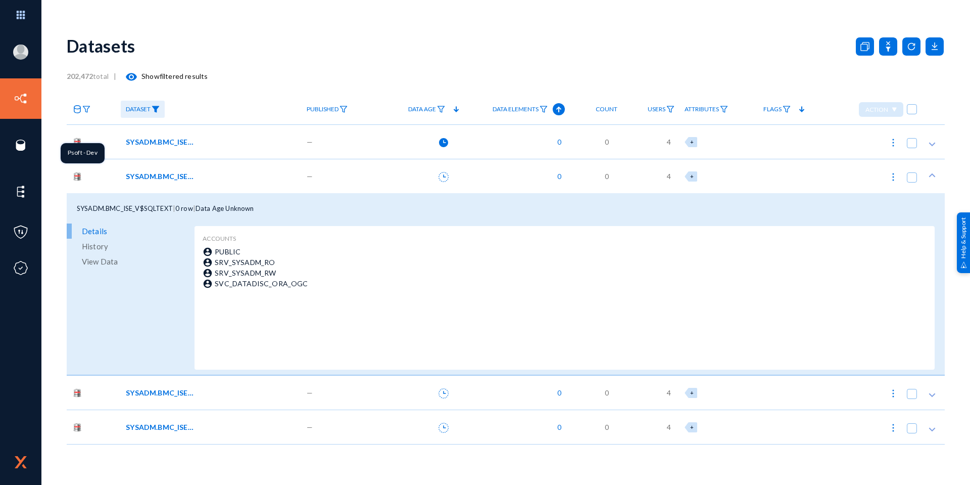
click at [74, 176] on img at bounding box center [77, 176] width 11 height 11
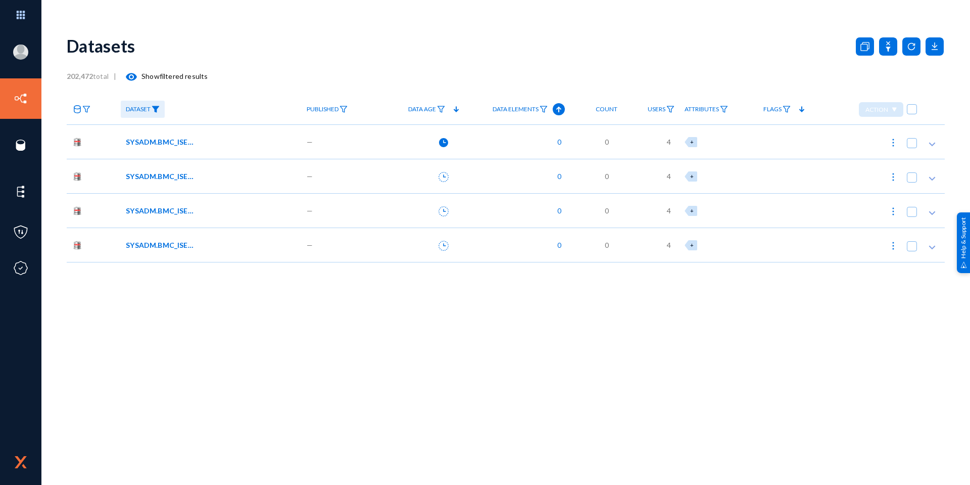
click at [90, 113] on link at bounding box center [81, 110] width 29 height 18
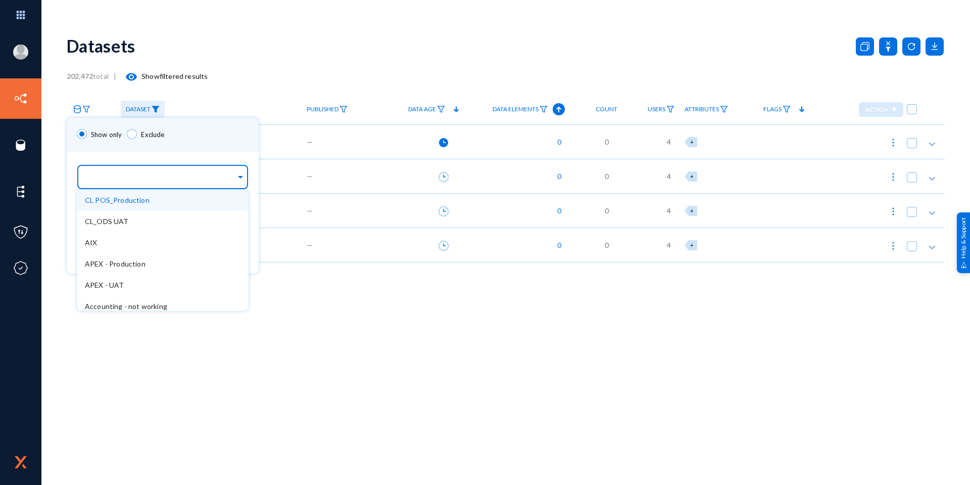
click at [116, 174] on div at bounding box center [160, 177] width 151 height 17
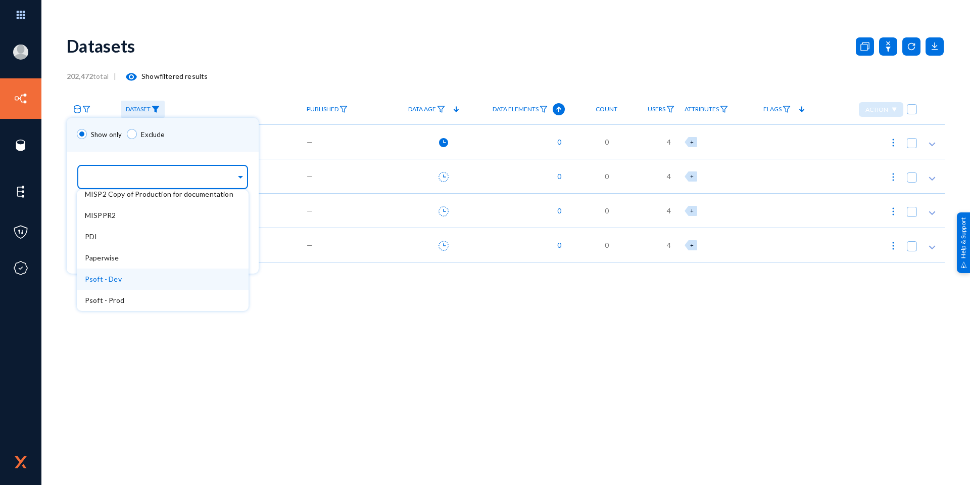
click at [145, 274] on div "Psoft - Dev" at bounding box center [163, 278] width 172 height 21
click at [188, 137] on div "Show only Exclude" at bounding box center [163, 135] width 192 height 34
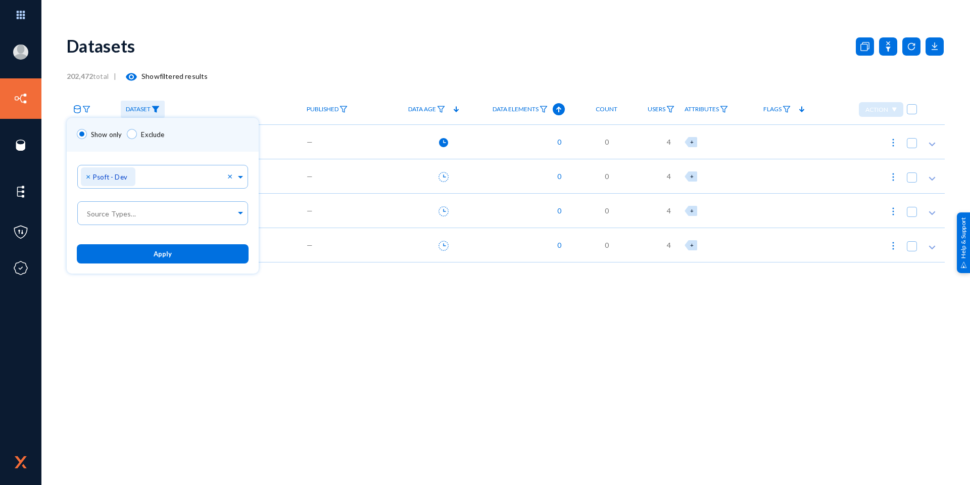
click at [181, 250] on button "Apply" at bounding box center [163, 253] width 172 height 19
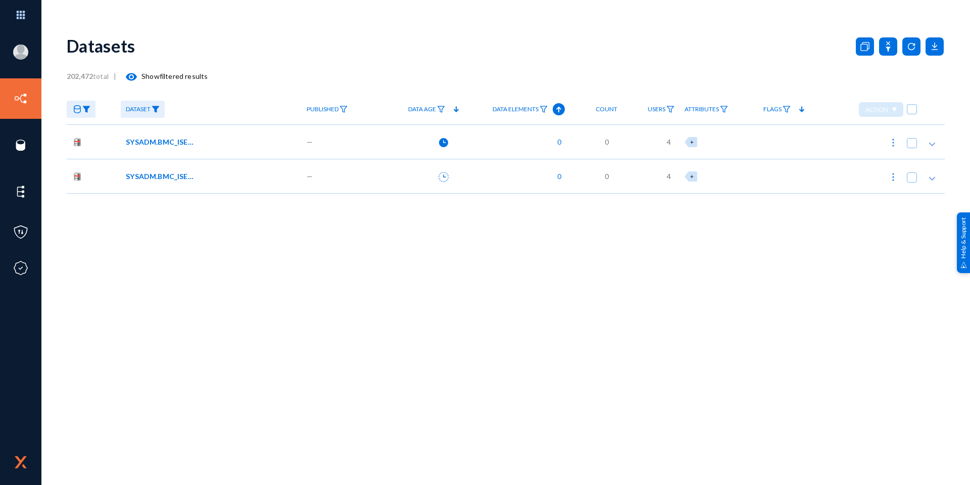
click at [168, 140] on span "SYSADM.BMC_ISE_V$SQL" at bounding box center [160, 141] width 68 height 11
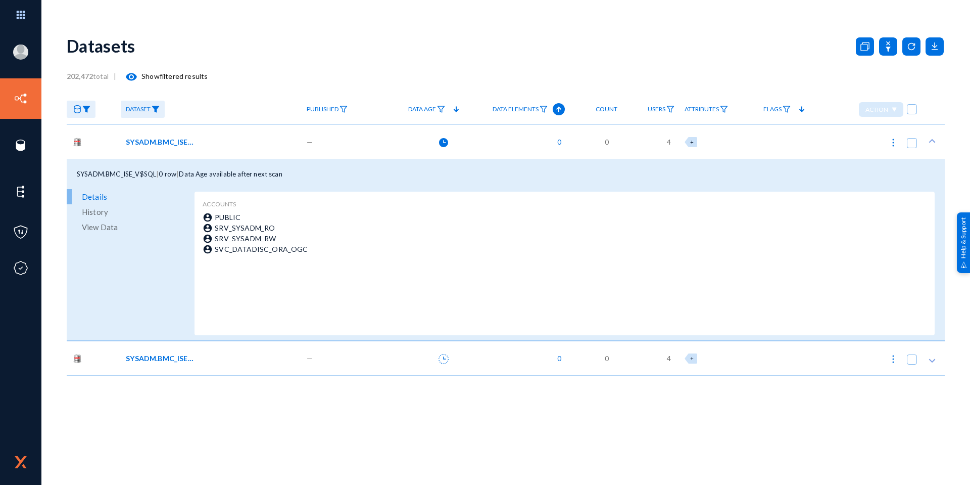
click at [112, 226] on span "View Data" at bounding box center [100, 226] width 36 height 15
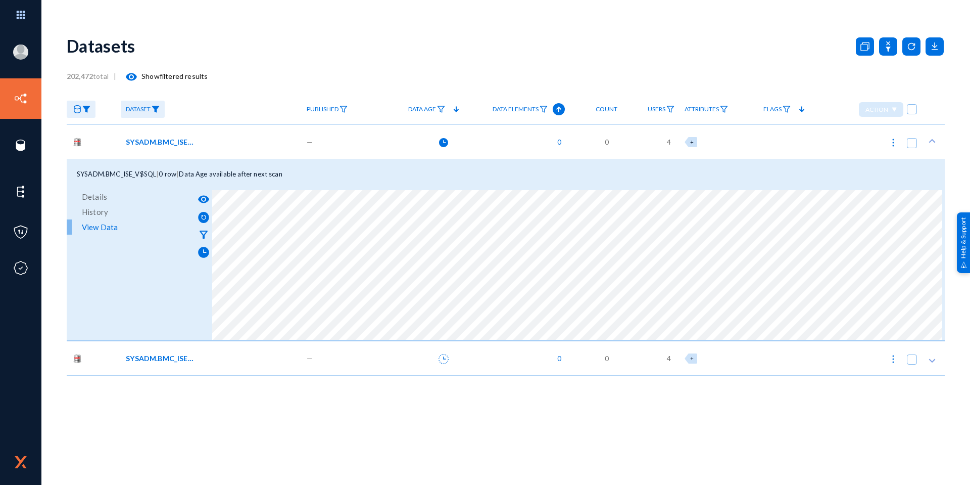
click at [154, 358] on span "SYSADM.BMC_ISE_V$SQLTEXT" at bounding box center [160, 358] width 68 height 11
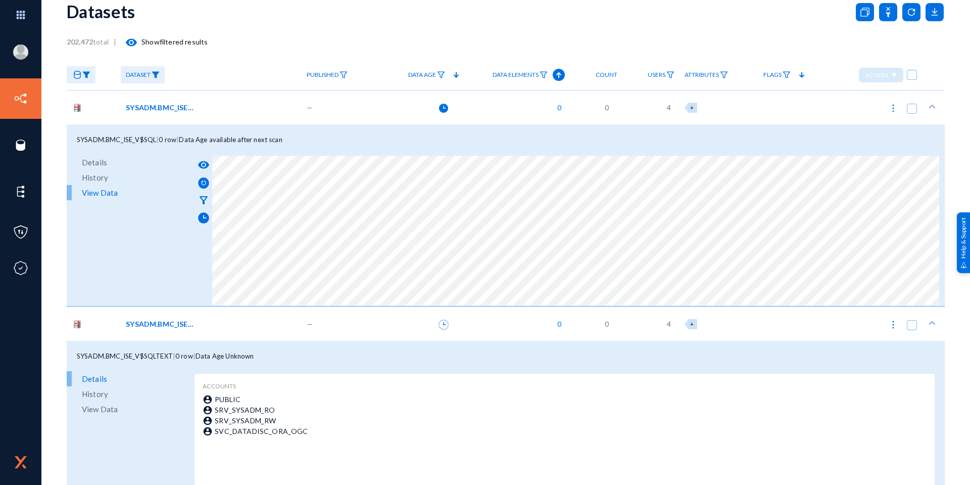
scroll to position [73, 0]
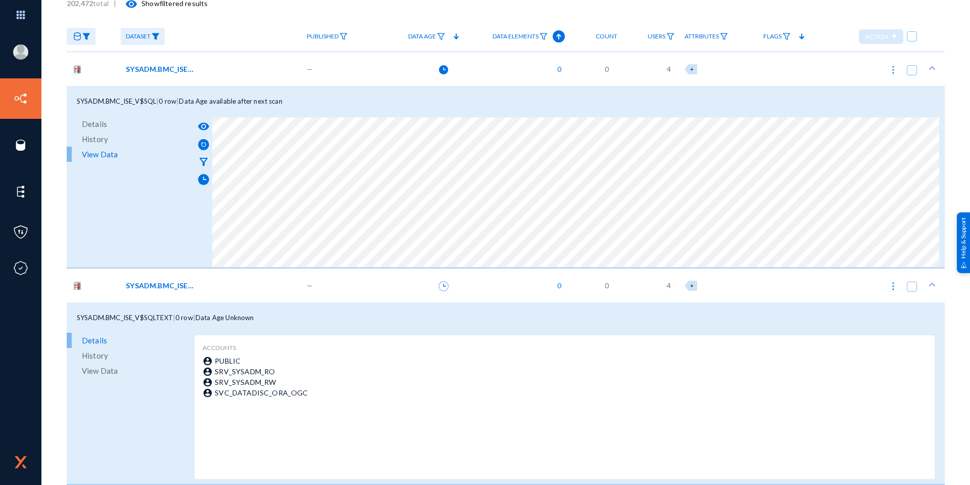
click at [115, 373] on span "View Data" at bounding box center [100, 370] width 36 height 15
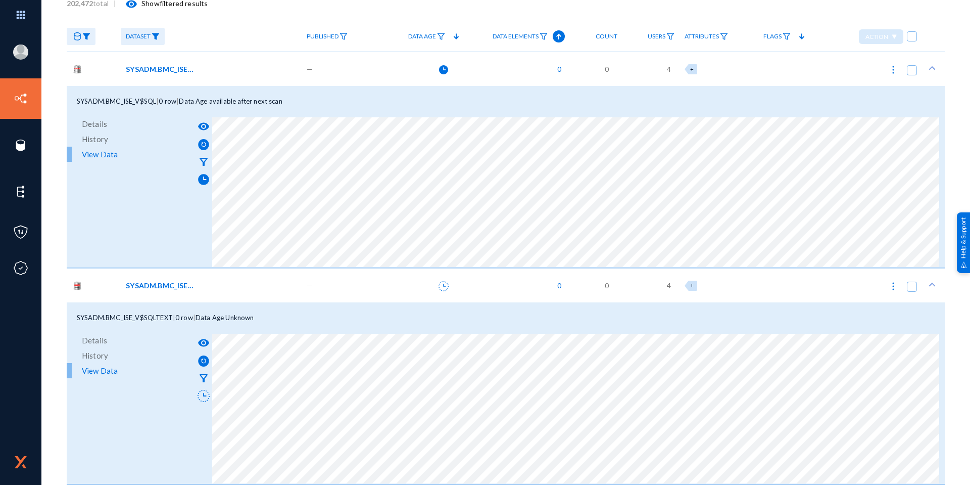
click at [157, 37] on img at bounding box center [156, 36] width 8 height 7
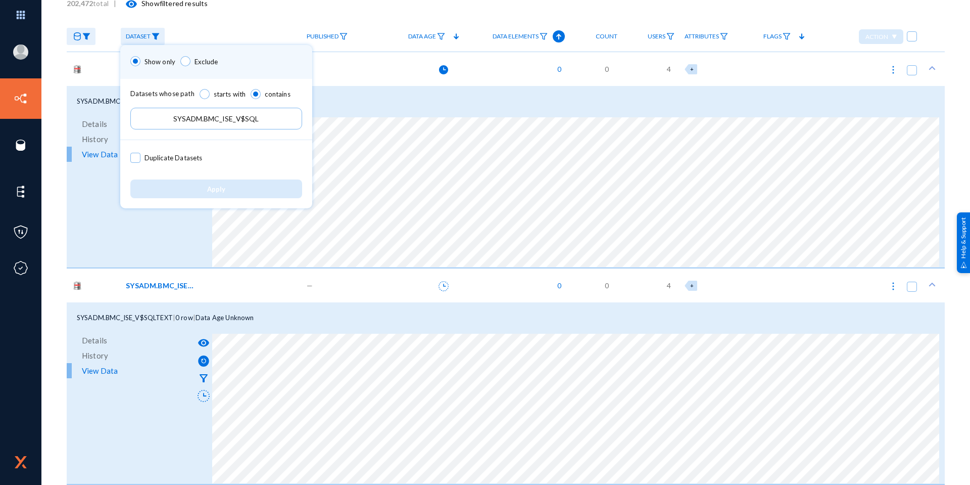
drag, startPoint x: 250, startPoint y: 120, endPoint x: 30, endPoint y: 124, distance: 219.4
click at [31, 125] on div "Show only Exclude Datasets whose path starts with contains SYSADM.BMC_ISE_V$SQL…" at bounding box center [485, 242] width 970 height 485
paste input "SYSADM.BMC_ISE_PLANTAB"
type input "SYSADM.BMC_ISE_PLANTAB"
click at [181, 184] on button "Apply" at bounding box center [216, 188] width 172 height 19
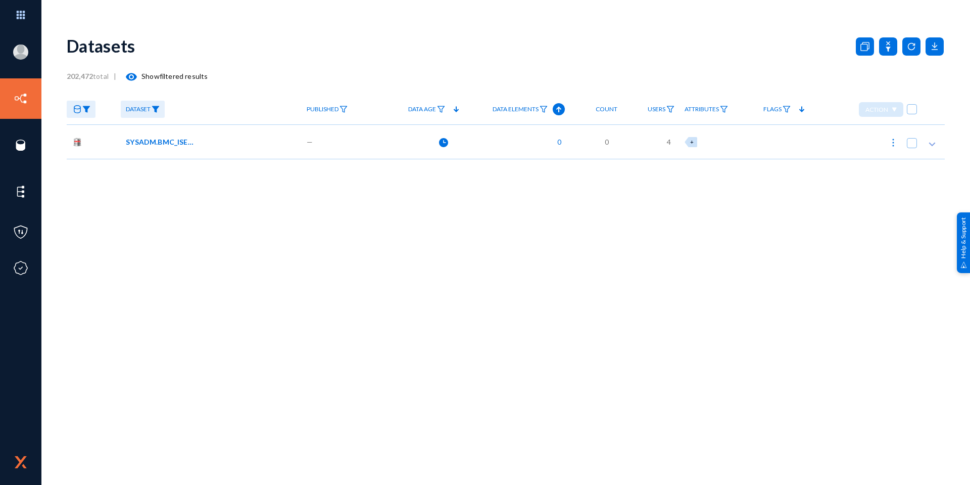
click at [153, 141] on span "SYSADM.BMC_ISE_PLANTAB" at bounding box center [160, 141] width 68 height 11
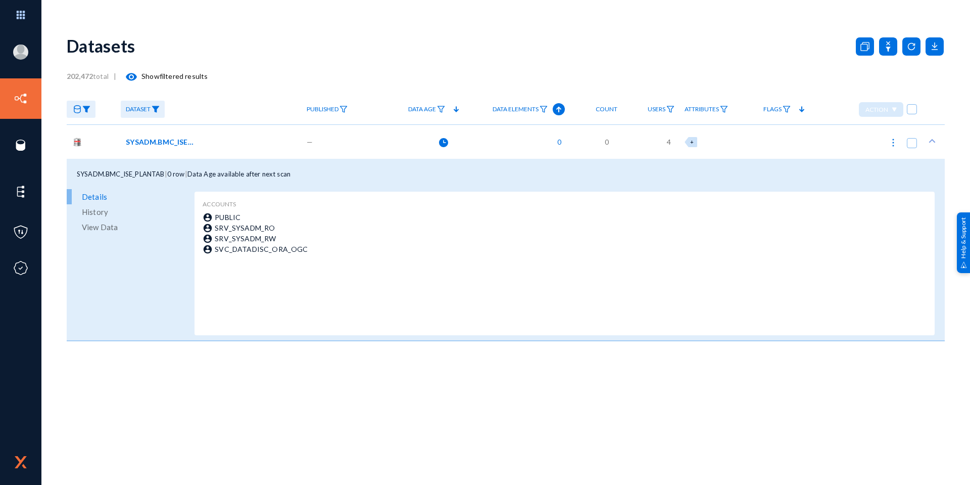
click at [100, 224] on span "View Data" at bounding box center [100, 226] width 36 height 15
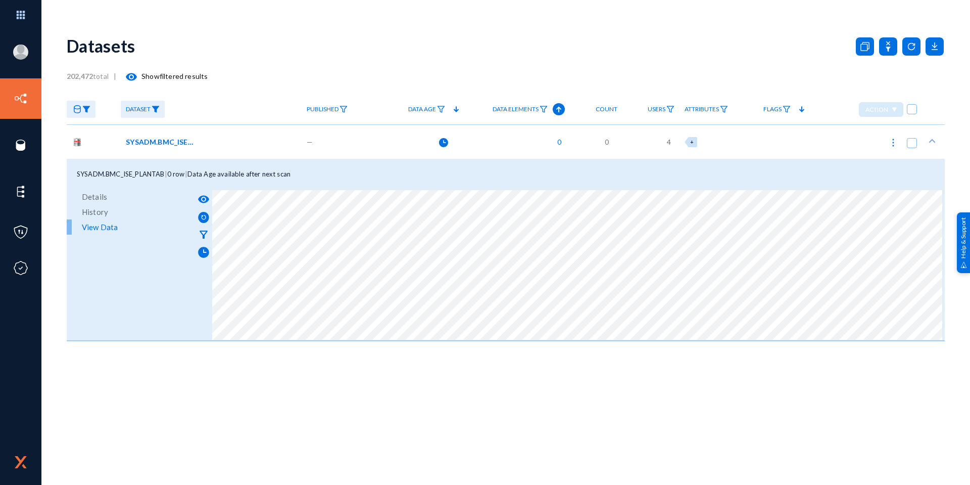
click at [383, 402] on div "Datasets 202,472 total | visibility Show filtered results Dataset Published Dat…" at bounding box center [506, 254] width 878 height 459
